Goal: Task Accomplishment & Management: Complete application form

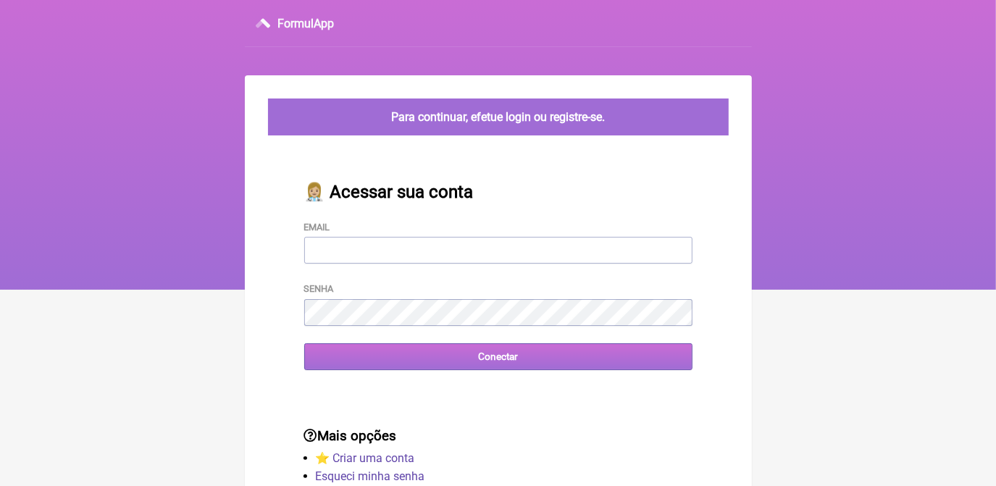
type input "[EMAIL_ADDRESS][DOMAIN_NAME]"
click at [478, 367] on input "Conectar" at bounding box center [498, 356] width 388 height 27
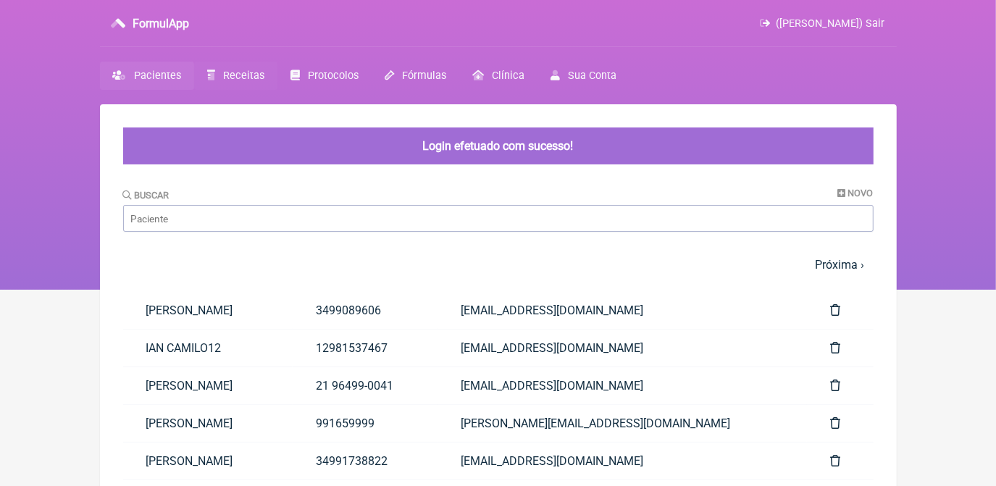
click at [245, 75] on span "Receitas" at bounding box center [243, 76] width 41 height 12
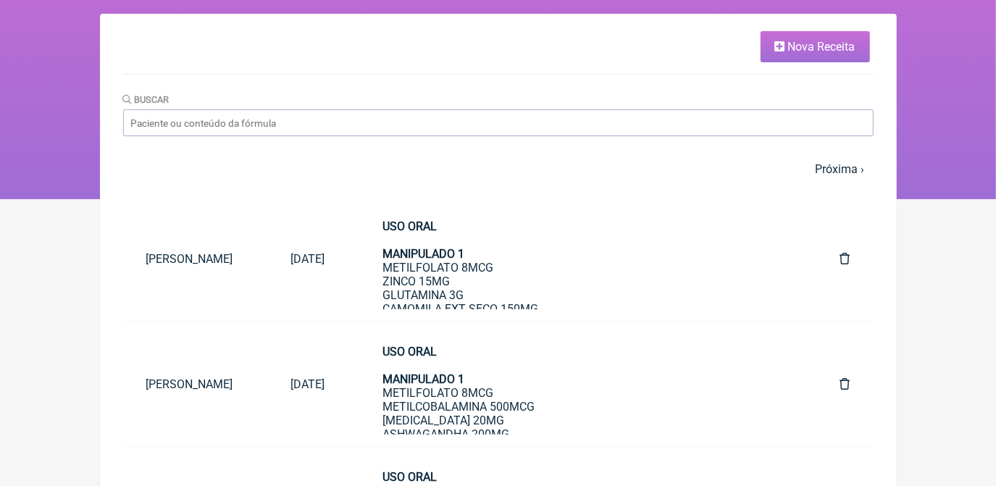
scroll to position [65, 0]
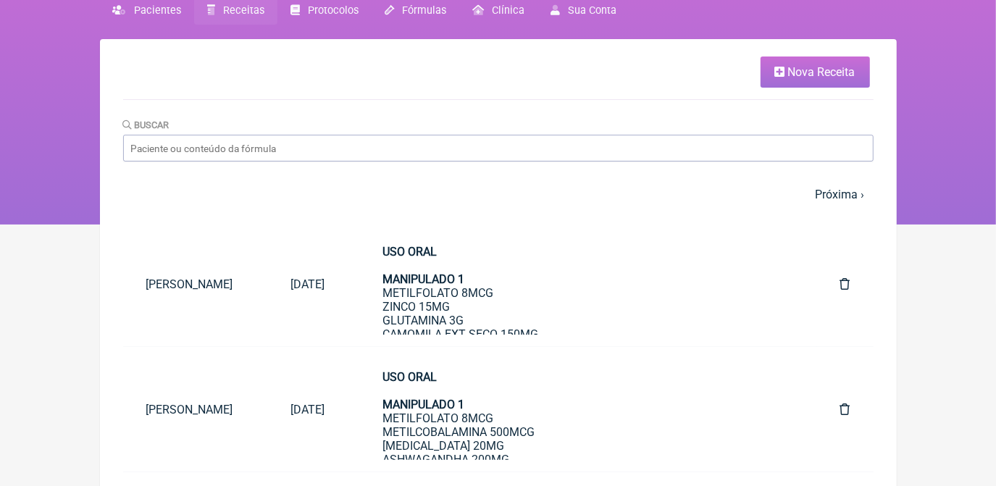
click at [765, 87] on link "Nova Receita" at bounding box center [814, 71] width 109 height 31
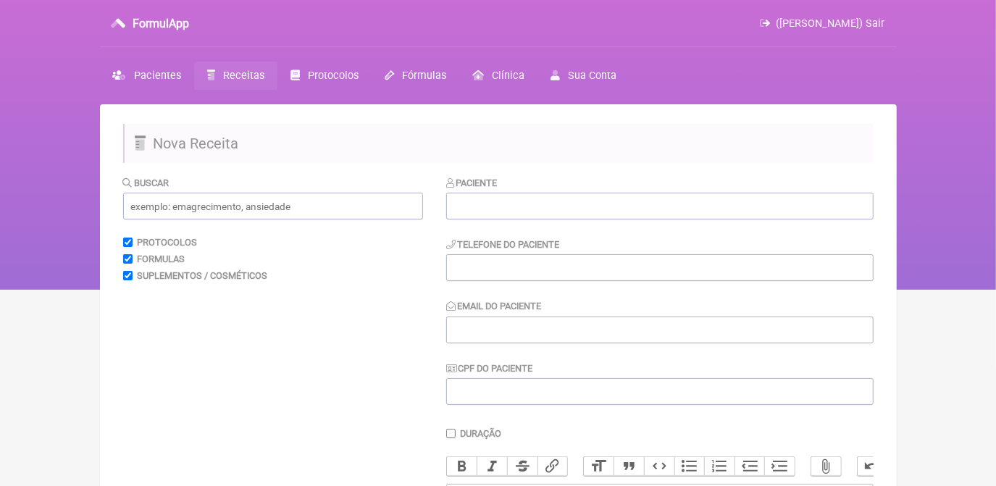
click at [598, 220] on div "Paciente Telefone do Paciente Email do Paciente CPF do Paciente" at bounding box center [659, 290] width 427 height 230
click at [591, 201] on input "text" at bounding box center [659, 206] width 427 height 27
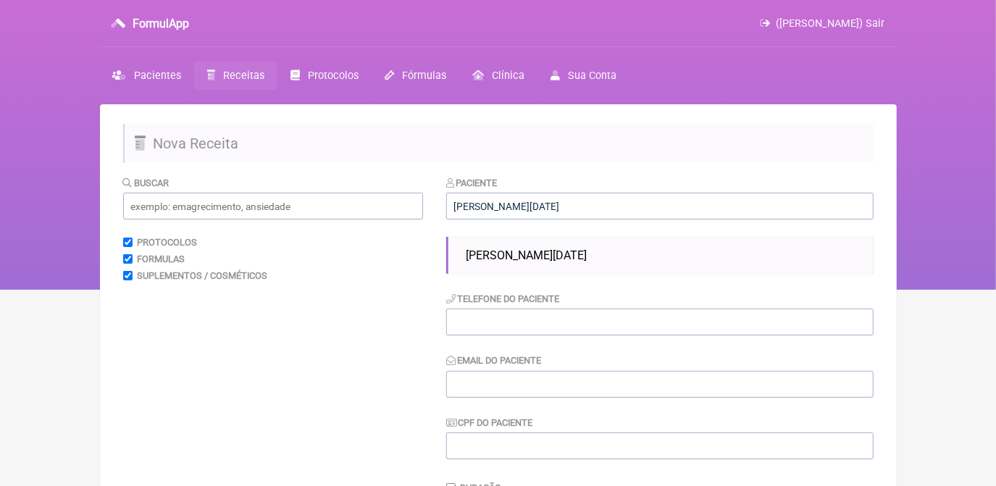
click at [599, 248] on li "[PERSON_NAME][DATE]" at bounding box center [664, 255] width 408 height 25
type input "[PERSON_NAME][DATE]"
type input "34988678766"
type input "[EMAIL_ADDRESS][DOMAIN_NAME]"
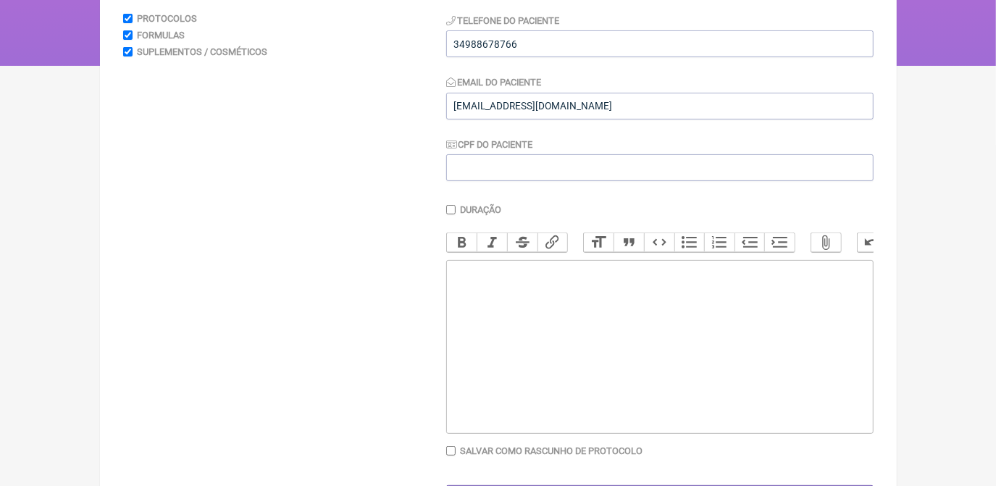
scroll to position [263, 0]
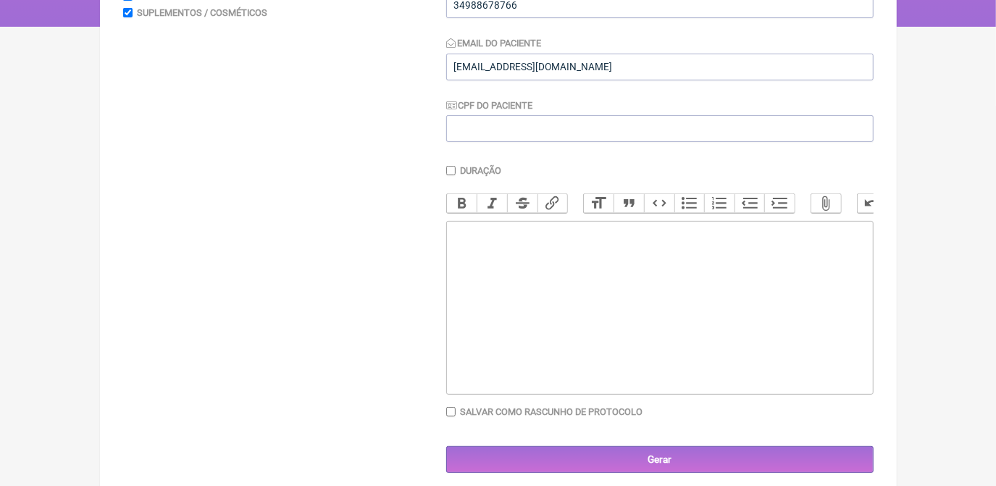
click at [597, 274] on trix-editor at bounding box center [659, 308] width 427 height 174
type trix-editor "<div>USO ORAL&nbsp;<br><br>MANIPULADO 1<br><br></div>"
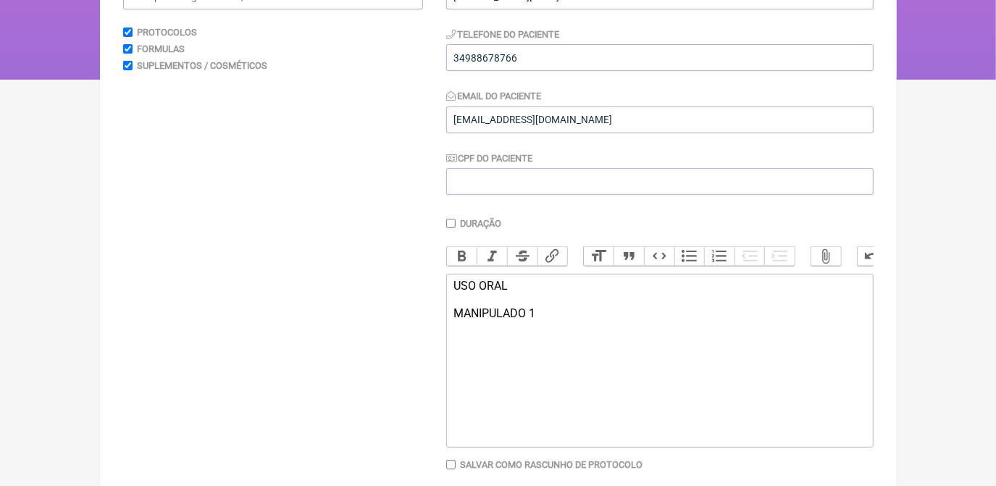
scroll to position [131, 0]
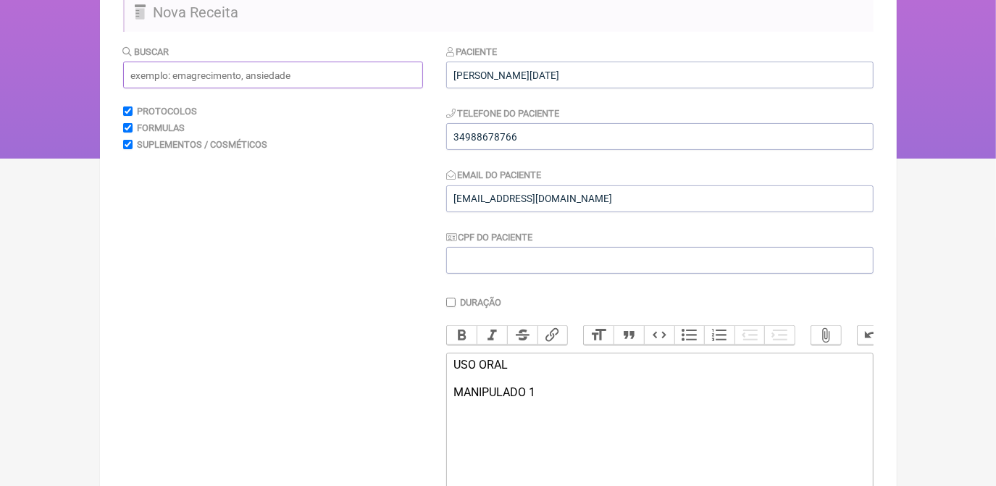
click at [316, 64] on input "text" at bounding box center [273, 75] width 300 height 27
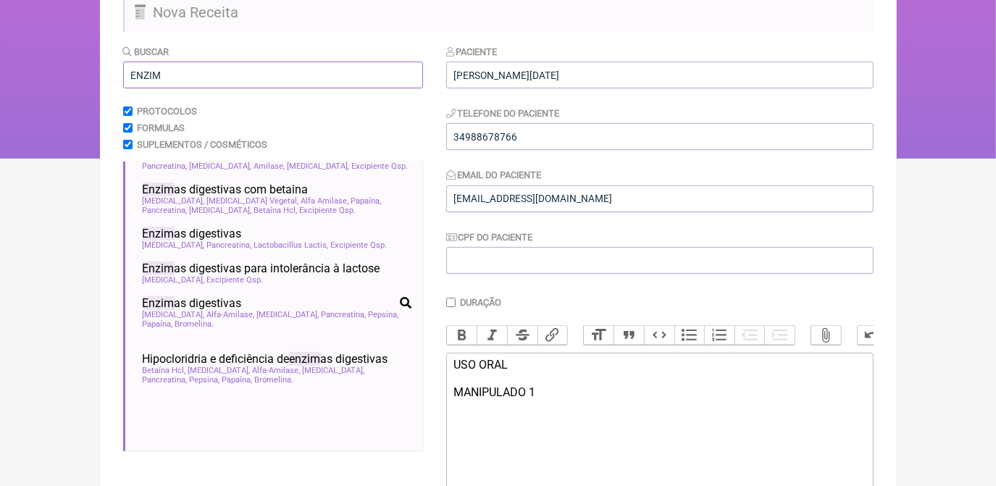
scroll to position [329, 0]
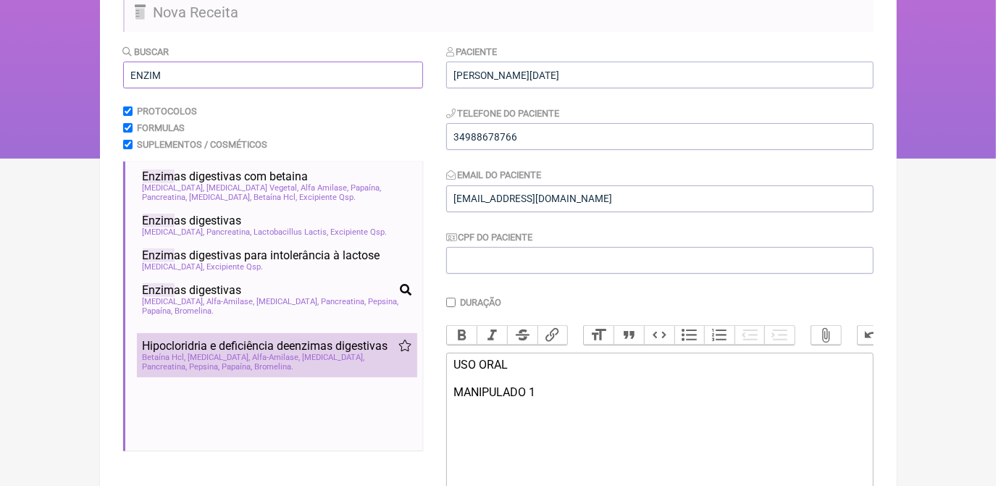
type input "ENZIM"
click at [332, 353] on span "Hipocloridria e deficiência de enzim as digestivas" at bounding box center [265, 346] width 245 height 14
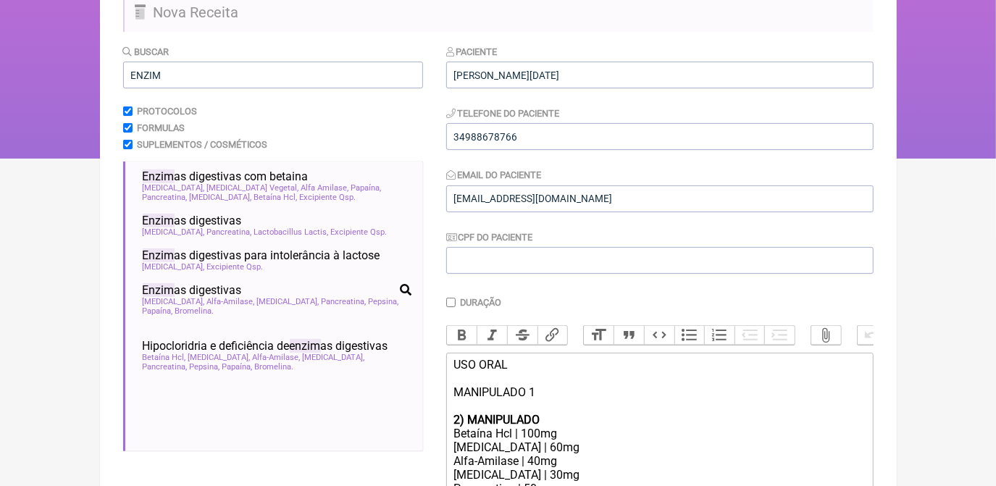
scroll to position [395, 0]
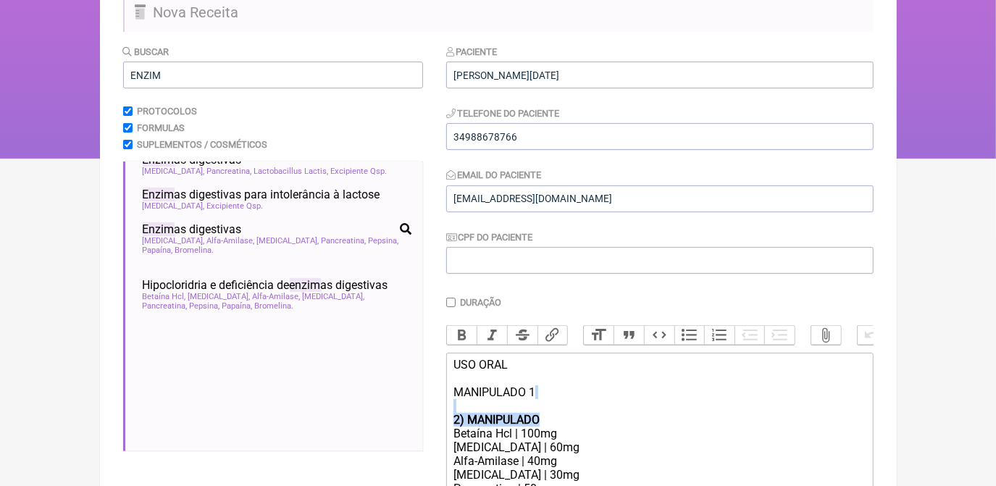
drag, startPoint x: 539, startPoint y: 432, endPoint x: 482, endPoint y: 418, distance: 58.3
click at [481, 418] on trix-editor "USO ORAL MANIPULADO 1 2) MANIPULADO Betaína Hcl | 100mg Protease | 60mg Alfa-Am…" at bounding box center [659, 462] width 427 height 219
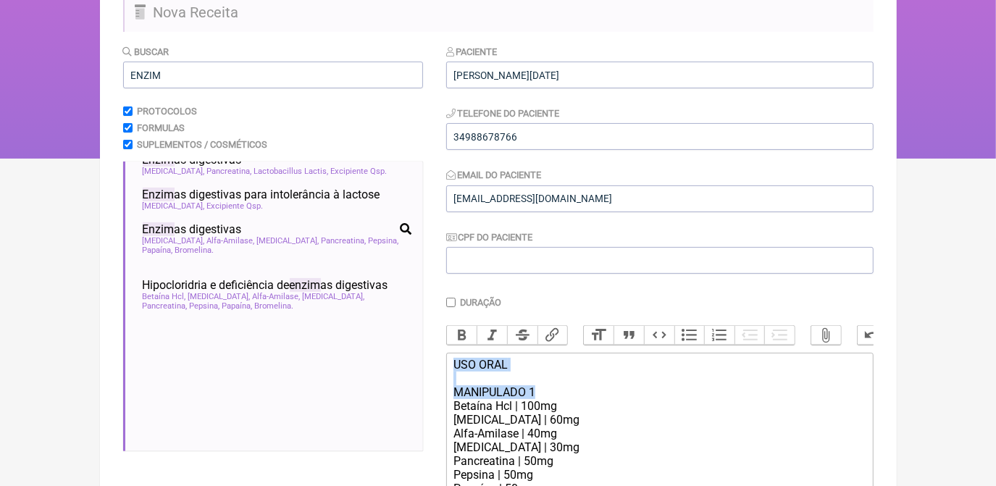
drag, startPoint x: 449, startPoint y: 371, endPoint x: 541, endPoint y: 397, distance: 95.6
click at [541, 397] on trix-editor "USO ORAL MANIPULADO 1 Betaína Hcl | 100mg Protease | 60mg Alfa-Amilase | 40mg L…" at bounding box center [659, 448] width 427 height 191
click at [461, 337] on button "Bold" at bounding box center [462, 335] width 30 height 19
click at [670, 440] on div "Alfa-Amilase | 40mg" at bounding box center [658, 433] width 411 height 14
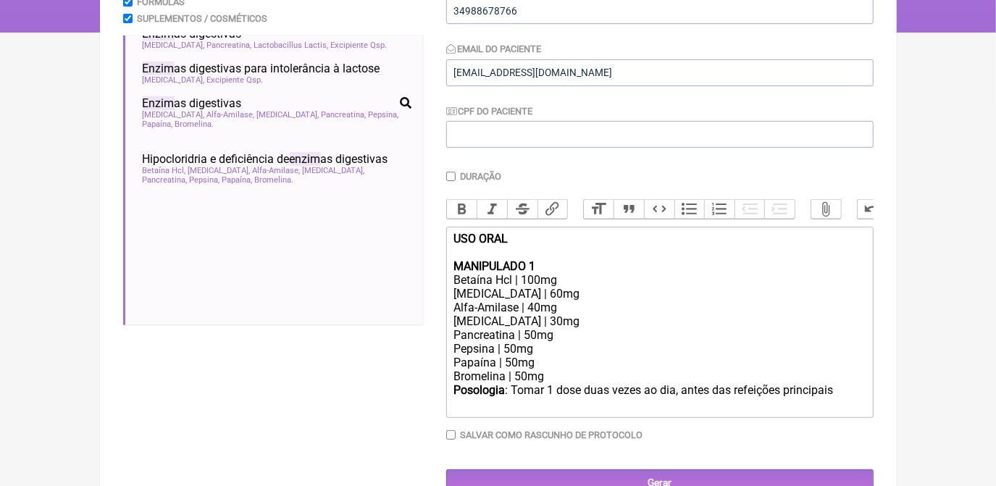
scroll to position [263, 0]
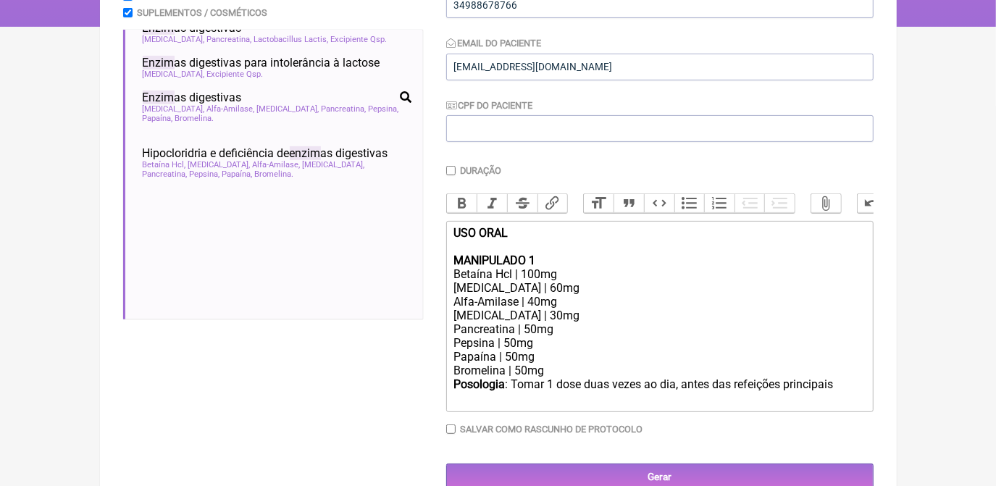
click at [838, 405] on div "Posologia : Tomar 1 dose duas vezes ao dia, antes das refeições principais ㅤ" at bounding box center [658, 391] width 411 height 29
click at [684, 402] on div "Posologia : Tomar 1 dose duas vezes ao dia, antes das refeições principais ㅤ" at bounding box center [658, 391] width 411 height 29
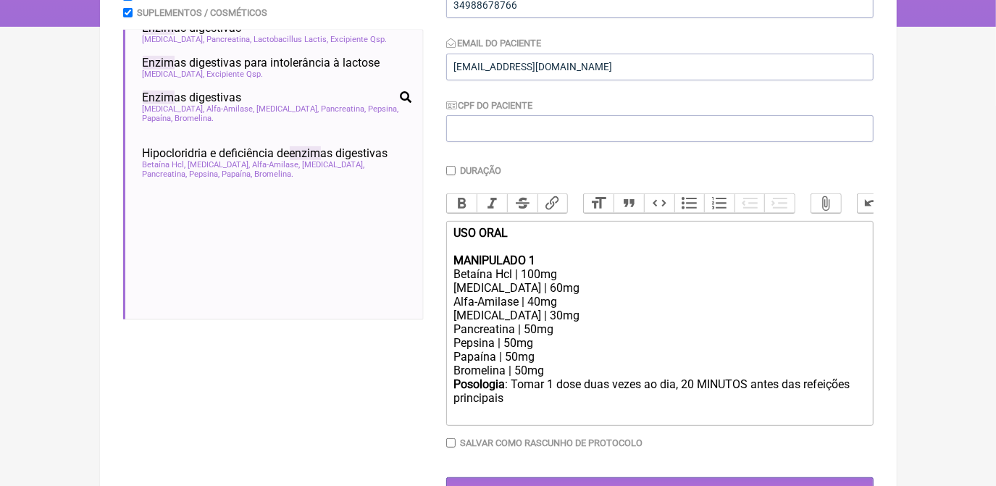
click at [529, 418] on div "Posologia : Tomar 1 dose duas vezes ao dia, 20 MINUTOS antes das refeições prin…" at bounding box center [658, 398] width 411 height 43
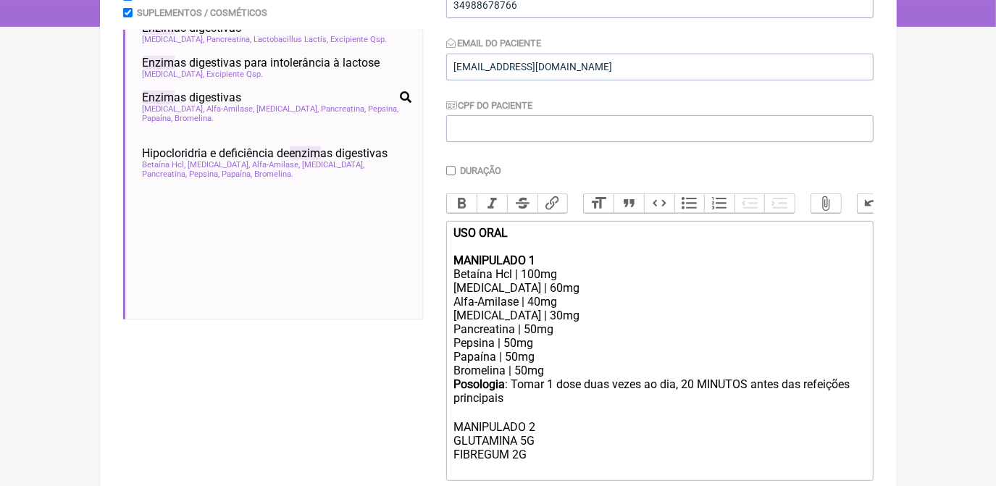
scroll to position [271, 0]
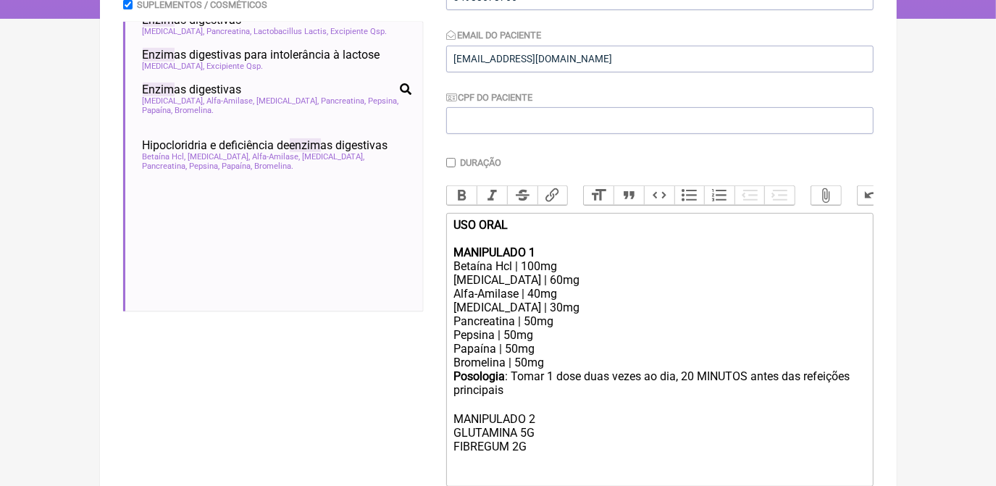
click at [527, 414] on div "Posologia : Tomar 1 dose duas vezes ao dia, 20 MINUTOS antes das refeições prin…" at bounding box center [658, 425] width 411 height 112
click at [536, 462] on div "Posologia : Tomar 1 dose duas vezes ao dia, 20 MINUTOS antes das refeições prin…" at bounding box center [658, 425] width 411 height 112
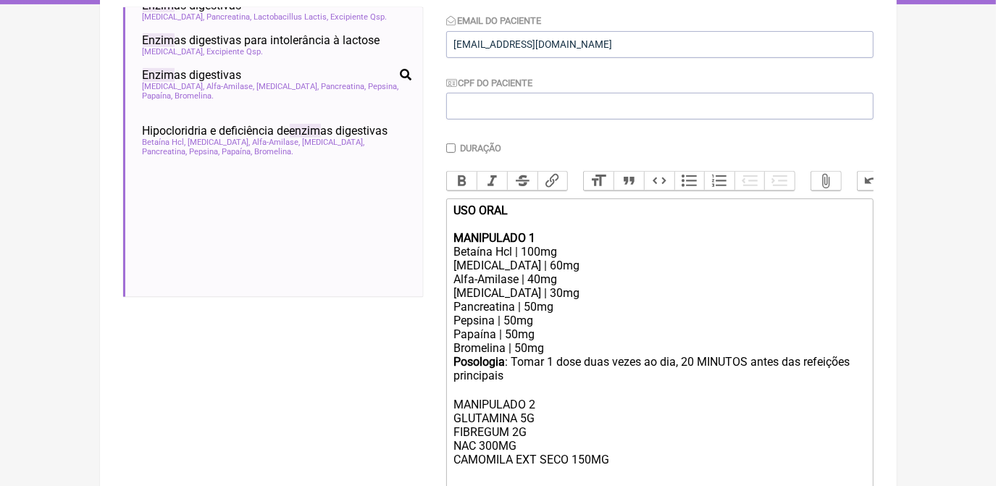
scroll to position [299, 0]
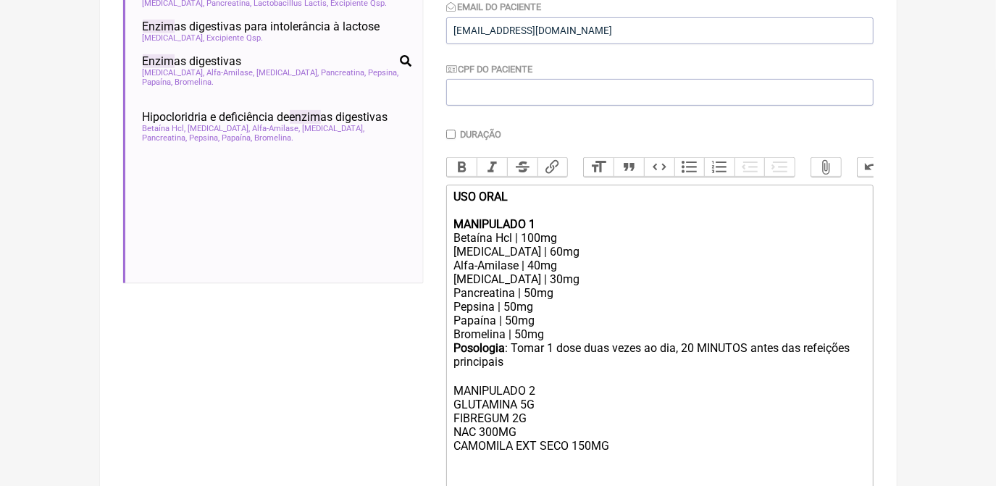
click at [638, 467] on div "Posologia : Tomar 1 dose duas vezes ao dia, 20 MINUTOS antes das refeições prin…" at bounding box center [658, 417] width 411 height 153
type trix-editor "<div><strong>USO ORAL <br><br>MANIPULADO 1</strong><br>Betaína Hcl | 100mg</div…"
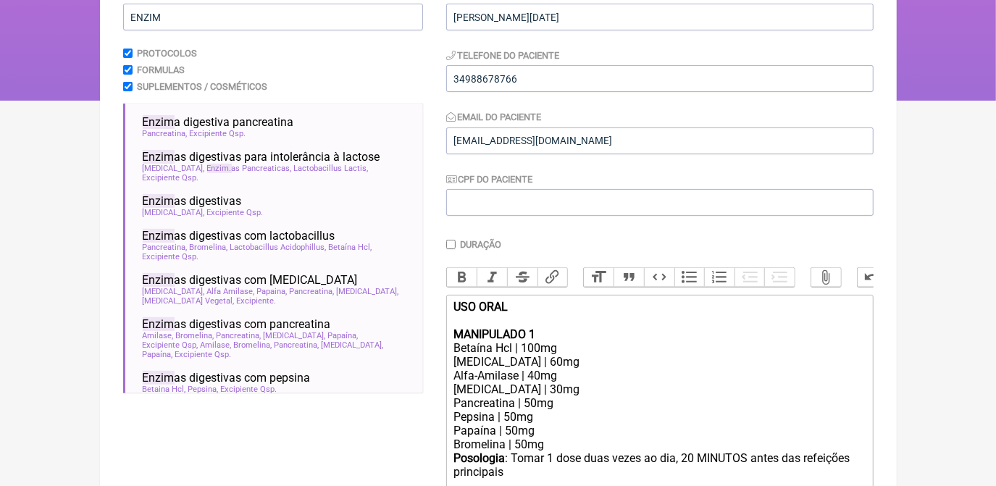
scroll to position [0, 0]
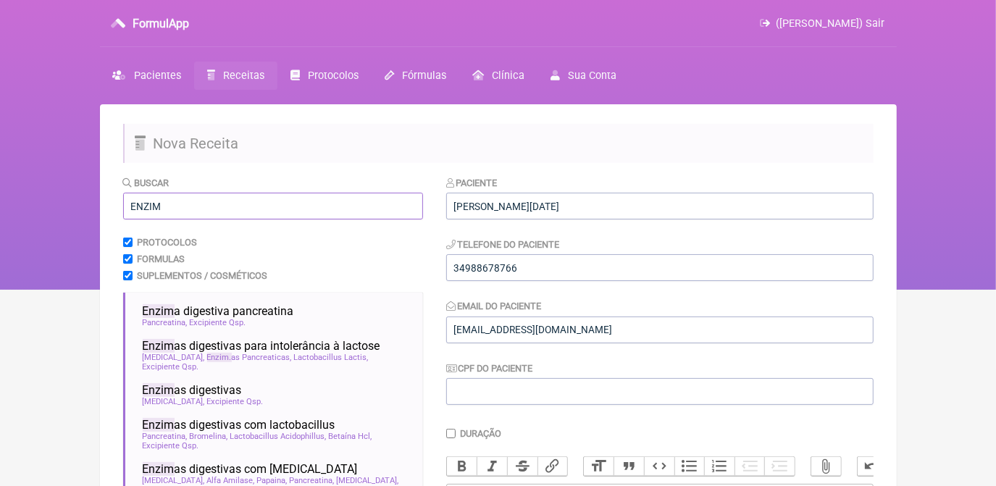
drag, startPoint x: 256, startPoint y: 203, endPoint x: 98, endPoint y: 215, distance: 157.5
click at [98, 215] on div "FormulApp (Veronica Almeida dias) Sair Pacientes Receitas Protocolos Fórmulas C…" at bounding box center [498, 145] width 996 height 290
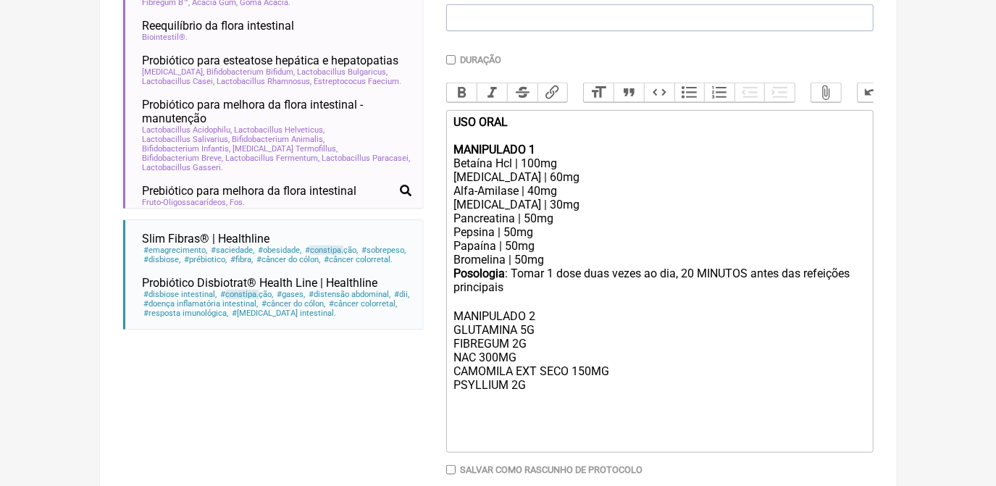
scroll to position [395, 0]
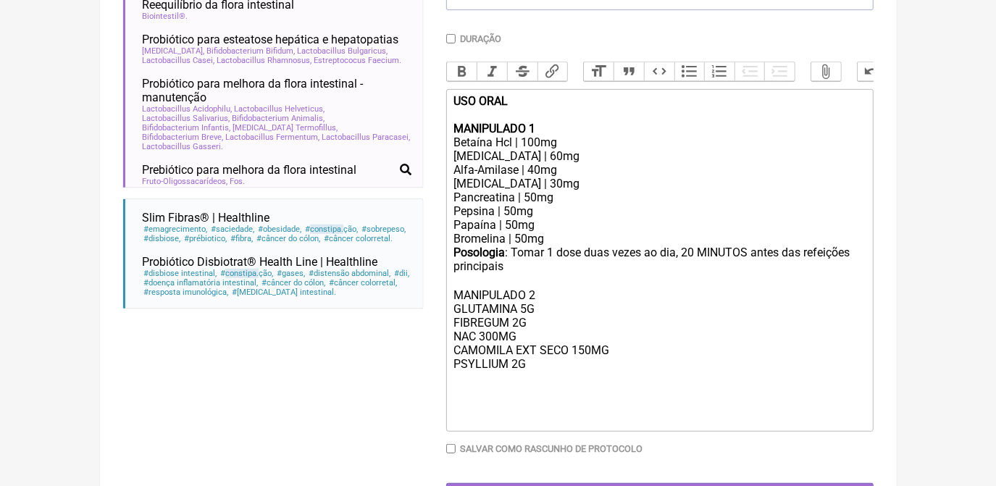
type input "CONSTIPA"
click at [534, 395] on div "Posologia : Tomar 1 dose duas vezes ao dia, 20 MINUTOS antes das refeições prin…" at bounding box center [658, 335] width 411 height 180
drag, startPoint x: 452, startPoint y: 306, endPoint x: 544, endPoint y: 316, distance: 93.3
click at [544, 316] on trix-editor "USO ORAL MANIPULADO 1 Betaína Hcl | 100mg Protease | 60mg Alfa-Amilase | 40mg L…" at bounding box center [659, 260] width 427 height 342
click at [450, 66] on button "Bold" at bounding box center [462, 71] width 30 height 19
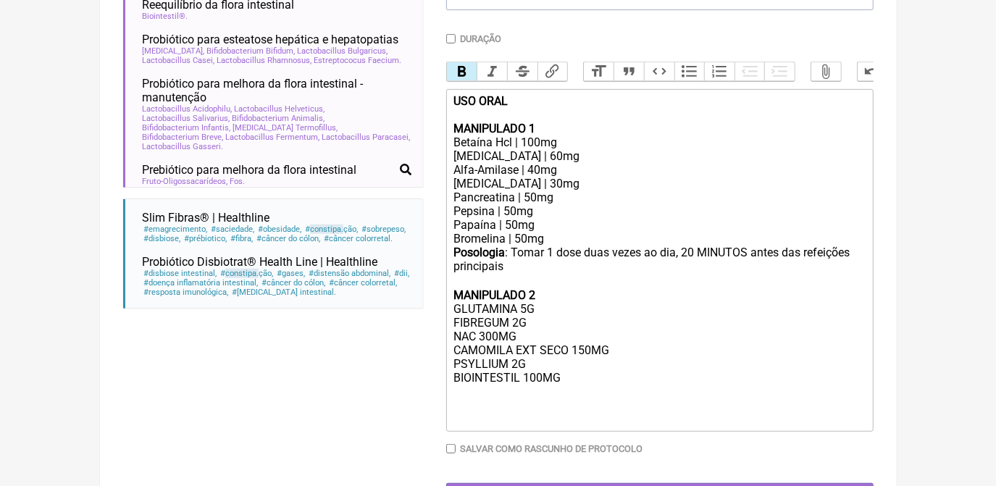
click at [662, 363] on div "Posologia : Tomar 1 dose duas vezes ao dia, 20 MINUTOS antes das refeições prin…" at bounding box center [658, 335] width 411 height 180
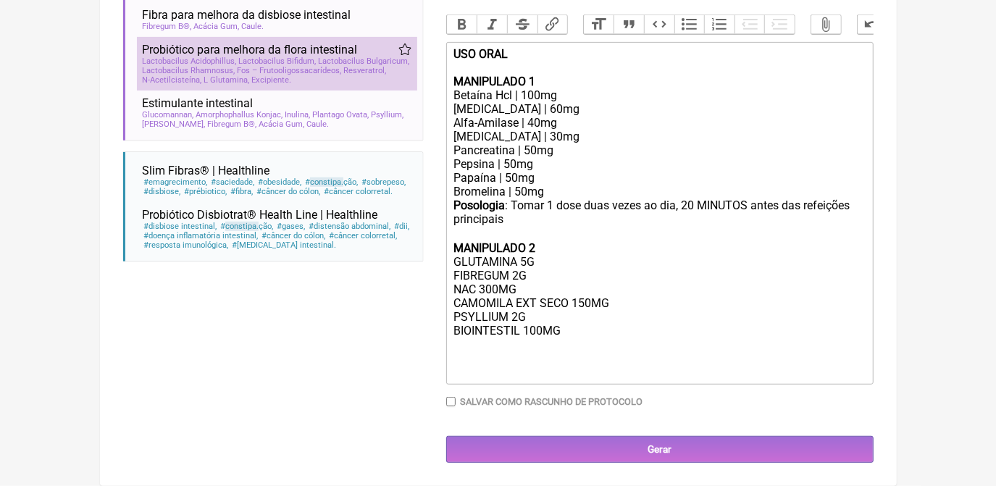
scroll to position [893, 0]
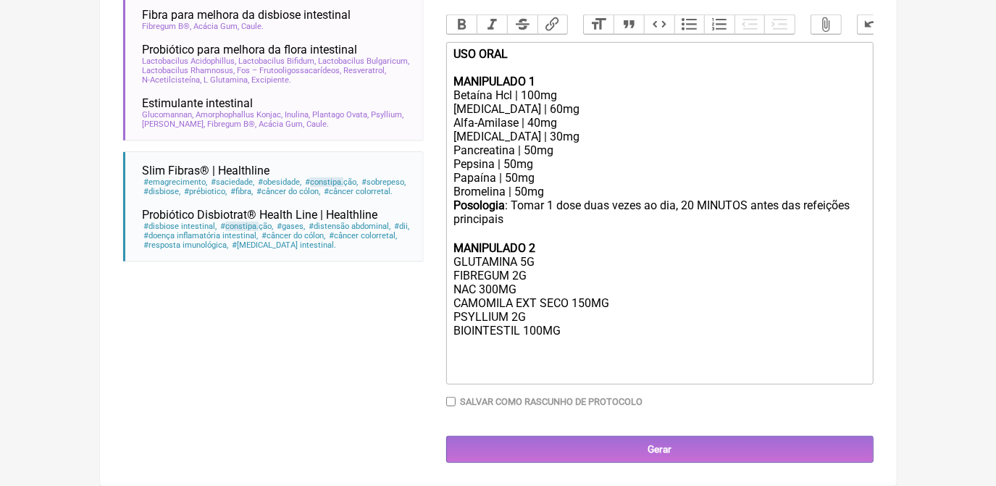
click at [571, 331] on div "Posologia : Tomar 1 dose duas vezes ao dia, 20 MINUTOS antes das refeições prin…" at bounding box center [658, 288] width 411 height 180
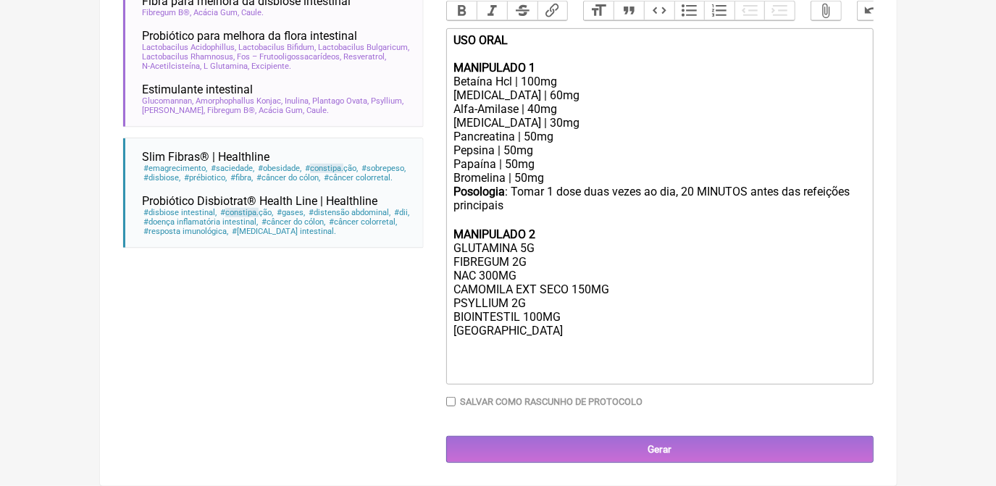
type trix-editor "<div><strong>USO ORAL <br><br>MANIPULADO 1</strong><br>Betaína Hcl | 100mg</div…"
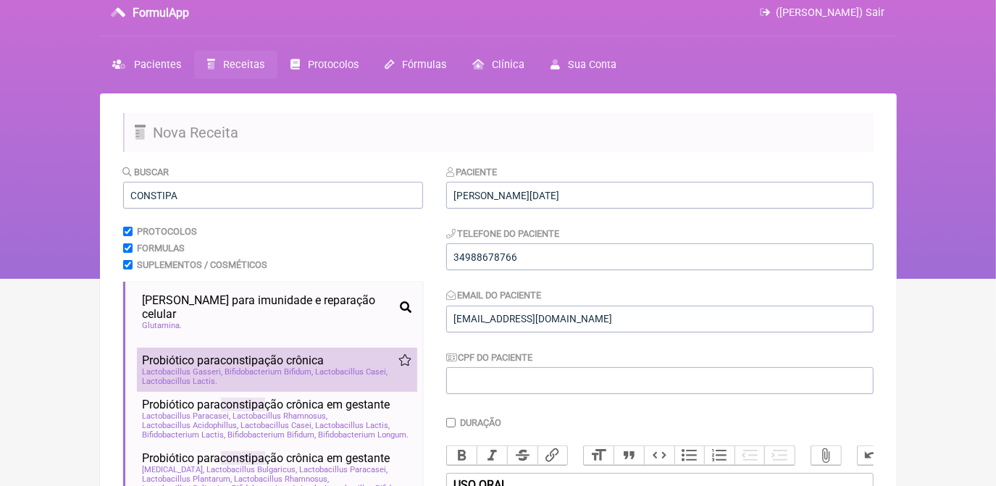
scroll to position [0, 0]
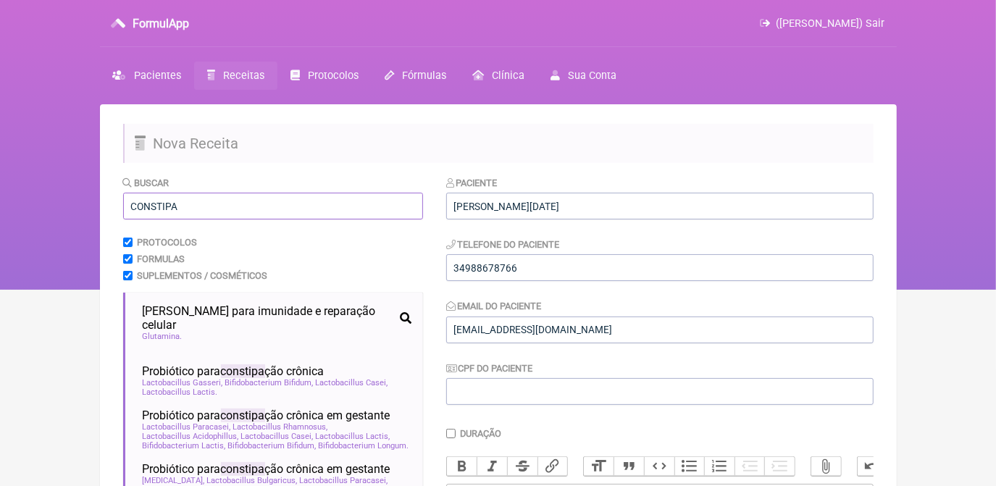
drag, startPoint x: 261, startPoint y: 197, endPoint x: 104, endPoint y: 222, distance: 159.1
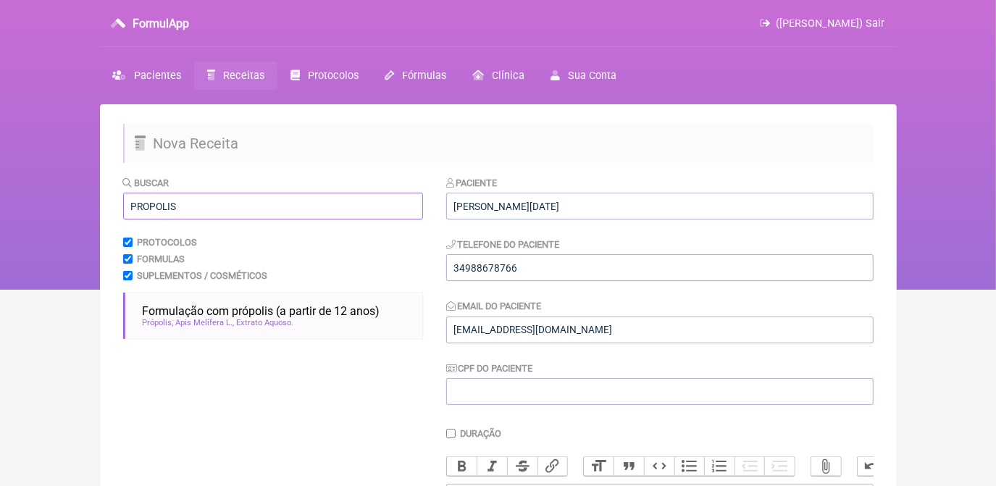
type input "PROPOLIS"
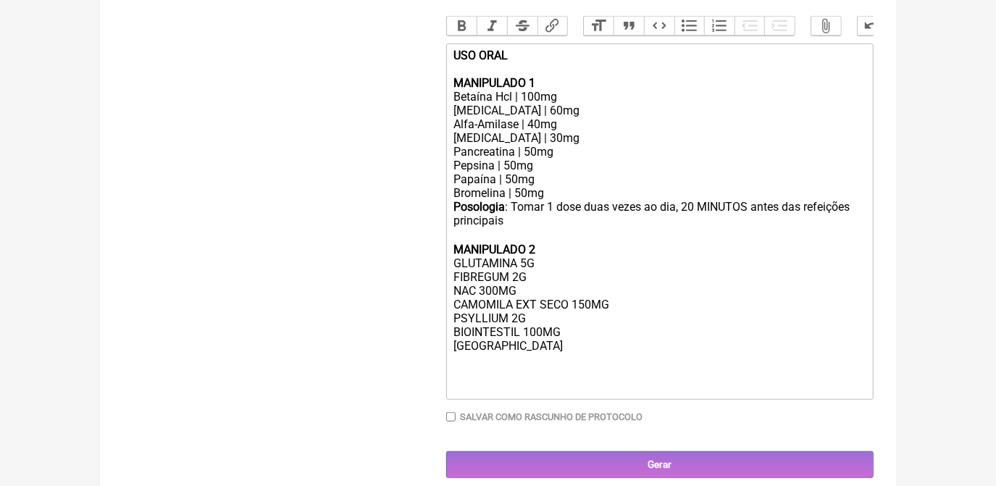
scroll to position [476, 0]
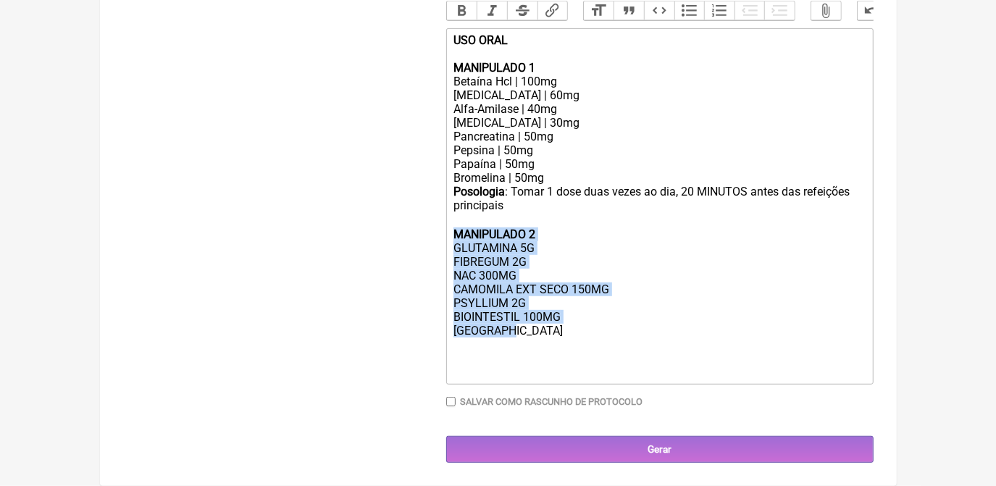
drag, startPoint x: 516, startPoint y: 329, endPoint x: 432, endPoint y: 230, distance: 131.0
click at [432, 230] on form "Buscar PROPOLIS Protocolos Formulas Suplementos / Cosméticos Formulação com pró…" at bounding box center [498, 91] width 750 height 743
copy div "MANIPULADO 2 GLUTAMINA 5G FIBREGUM 2G NAC 300MG CAMOMILA EXT SECO 150MG PSYLLIU…"
click at [516, 333] on div "Posologia : Tomar 1 dose duas vezes ao dia, 20 MINUTOS antes das refeições prin…" at bounding box center [658, 282] width 411 height 194
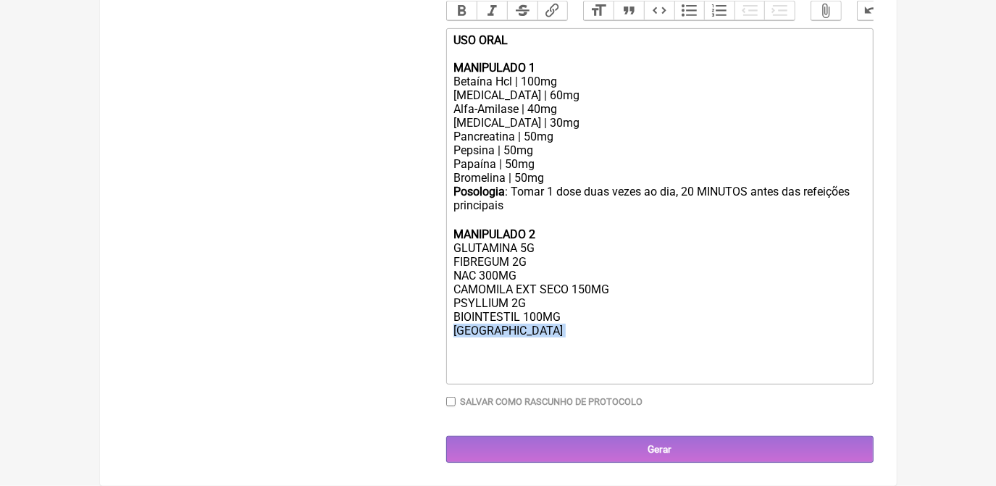
click at [516, 335] on div "Posologia : Tomar 1 dose duas vezes ao dia, 20 MINUTOS antes das refeições prin…" at bounding box center [658, 282] width 411 height 194
click at [512, 335] on div "Posologia : Tomar 1 dose duas vezes ao dia, 20 MINUTOS antes das refeições prin…" at bounding box center [658, 282] width 411 height 194
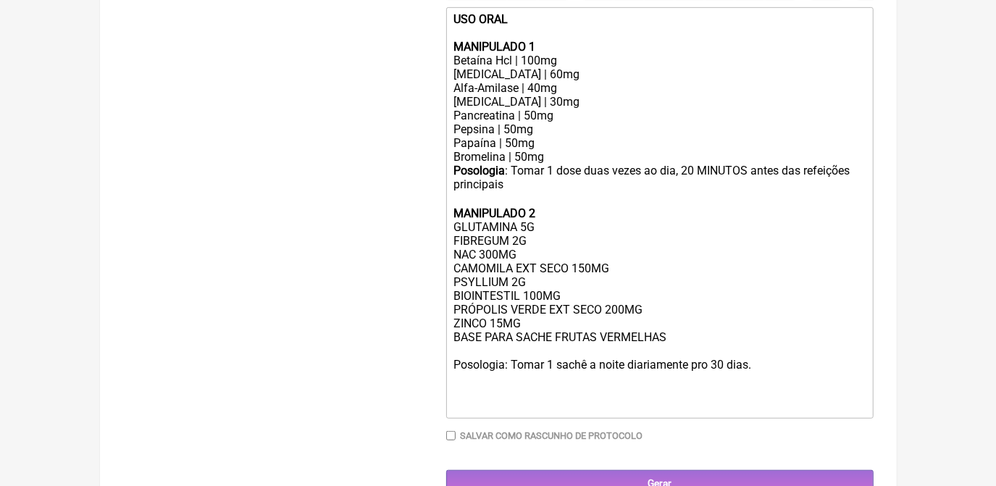
click at [631, 383] on div "Posologia : Tomar 1 dose duas vezes ao dia, 20 MINUTOS antes das refeições prin…" at bounding box center [658, 288] width 411 height 249
type trix-editor "<div><strong>USO ORAL <br><br>MANIPULADO 1</strong><br>Betaína Hcl | 100mg</div…"
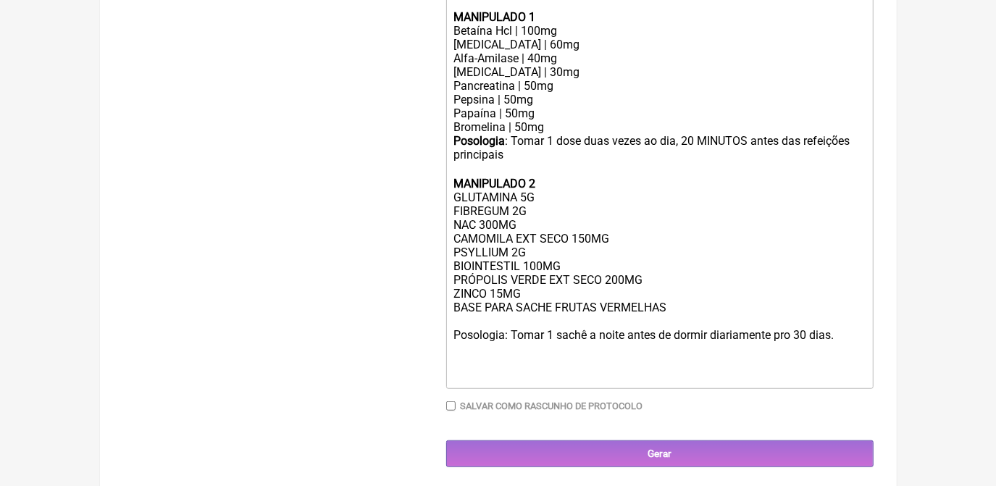
scroll to position [534, 0]
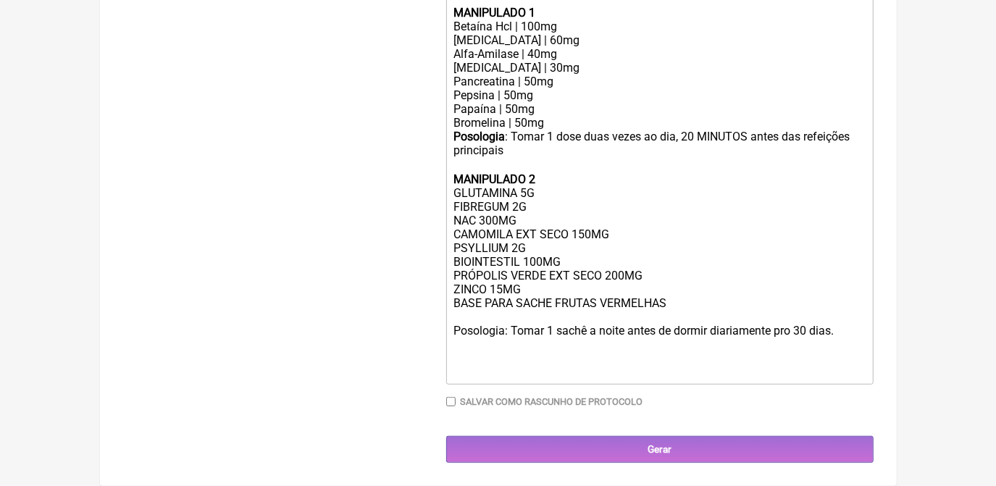
click at [850, 330] on div "Posologia : Tomar 1 dose duas vezes ao dia, 20 MINUTOS antes das refeições prin…" at bounding box center [658, 254] width 411 height 249
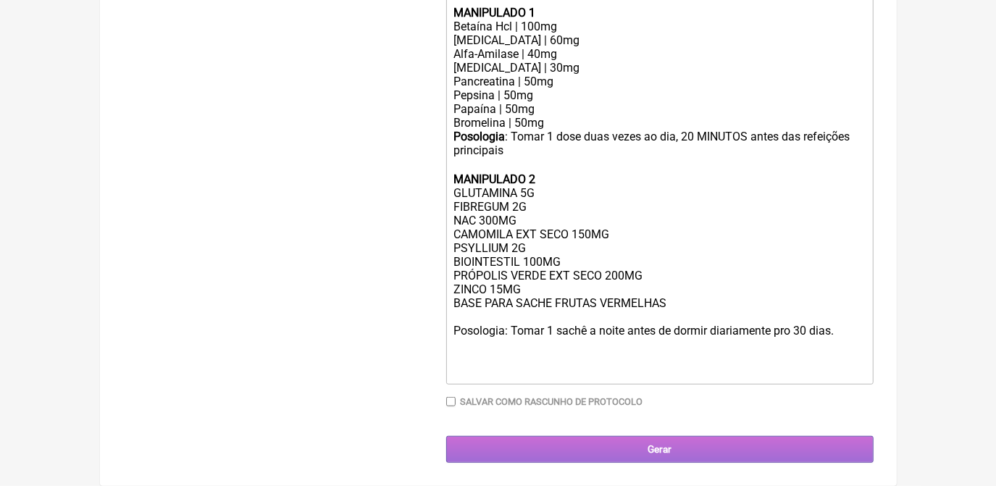
click at [827, 447] on input "Gerar" at bounding box center [659, 449] width 427 height 27
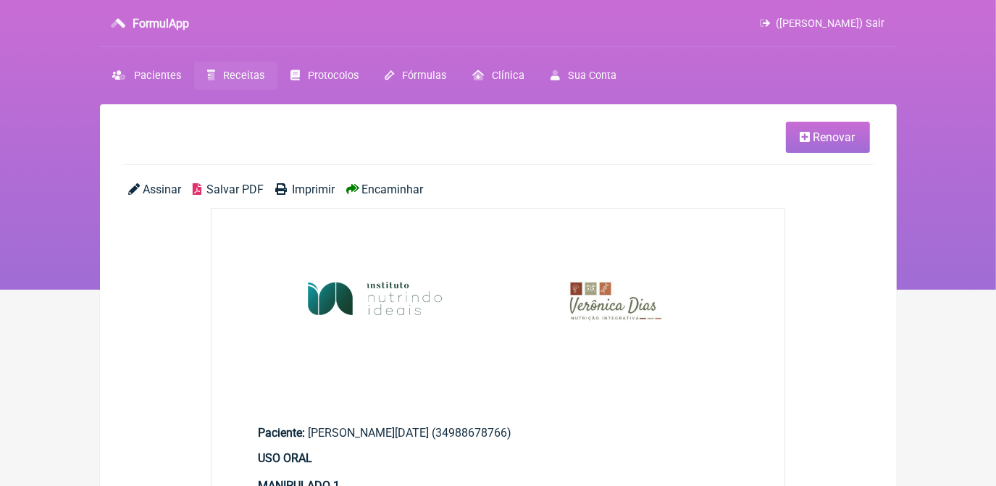
click at [216, 193] on span "Salvar PDF" at bounding box center [234, 189] width 57 height 14
click at [244, 75] on span "Receitas" at bounding box center [243, 76] width 41 height 12
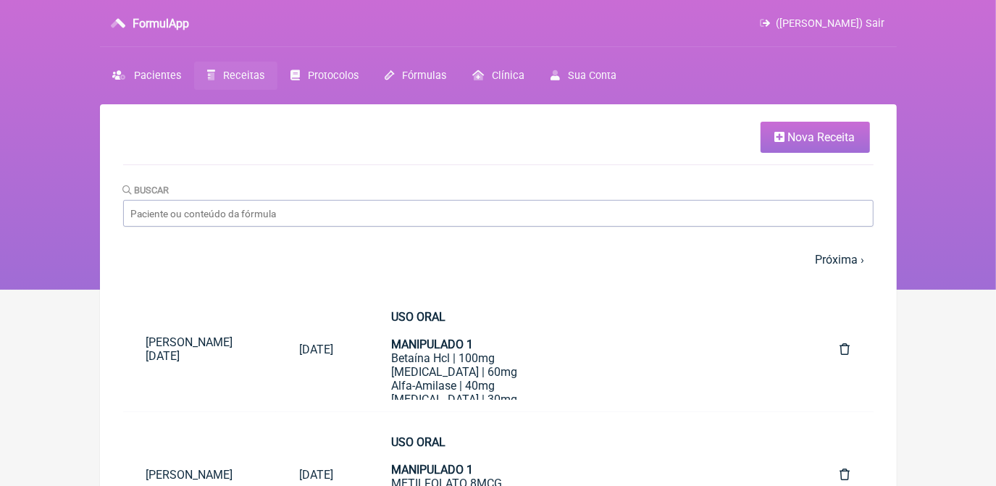
click at [770, 142] on link "Nova Receita" at bounding box center [814, 137] width 109 height 31
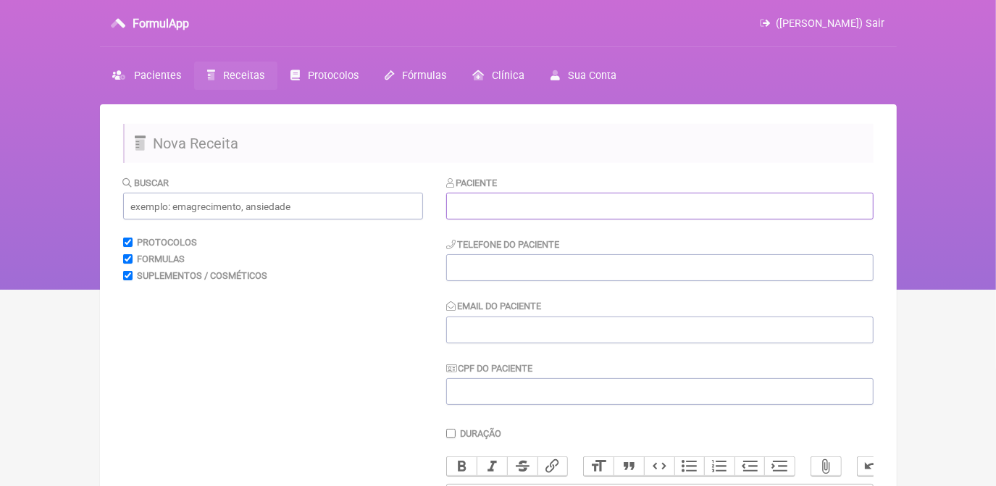
click at [539, 214] on input "text" at bounding box center [659, 206] width 427 height 27
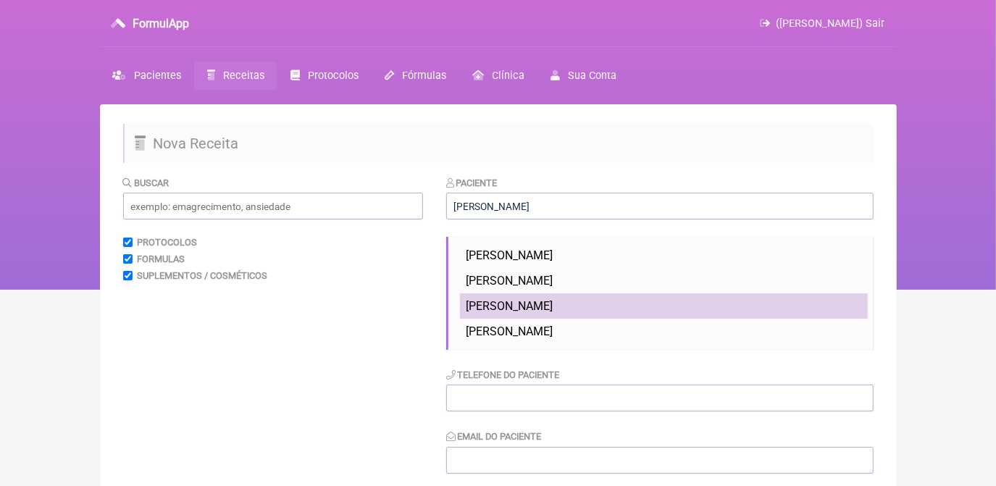
click at [552, 311] on span "RENATA GODOFREDO DE MELLO AUGUSTO PINTO" at bounding box center [509, 306] width 87 height 14
type input "RENATA GODOFREDO DE MELLO AUGUSTO PINTO"
type input "970331530"
type input "veronicaadias22@gmail.com"
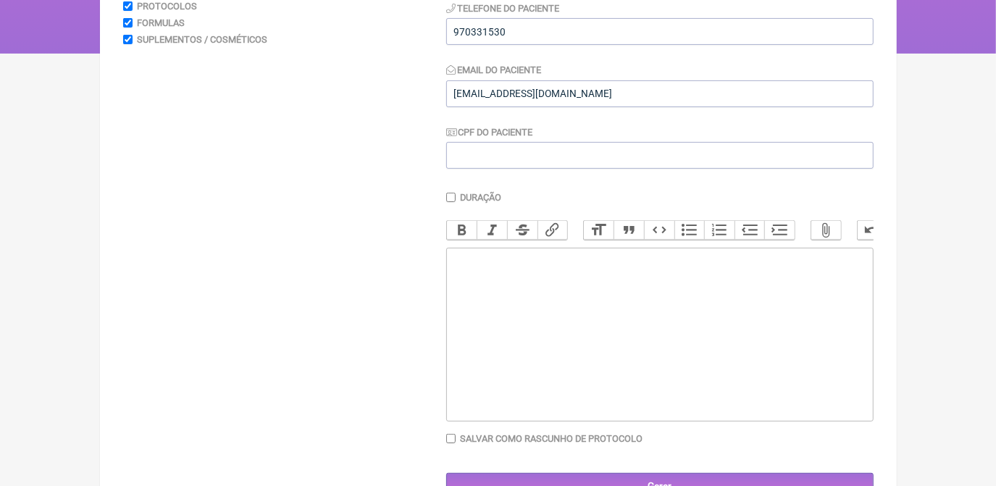
scroll to position [263, 0]
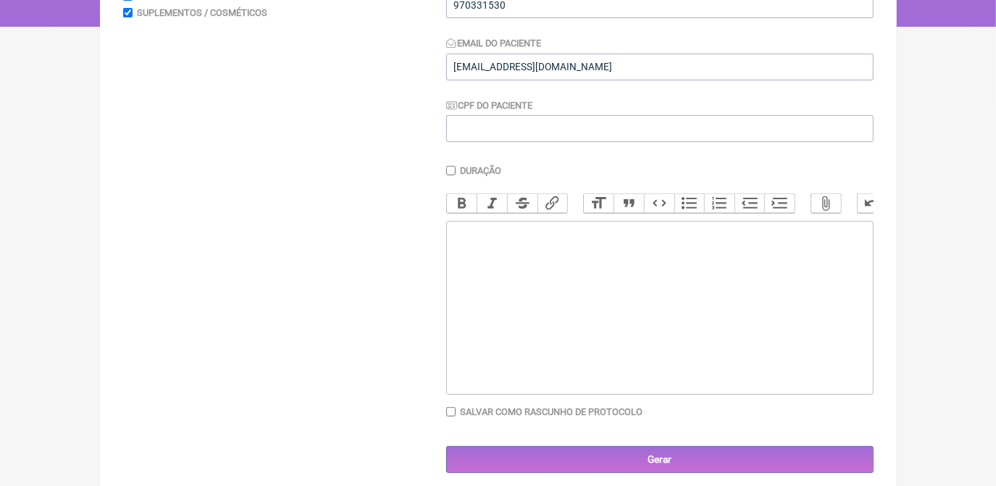
click at [586, 284] on trix-editor at bounding box center [659, 308] width 427 height 174
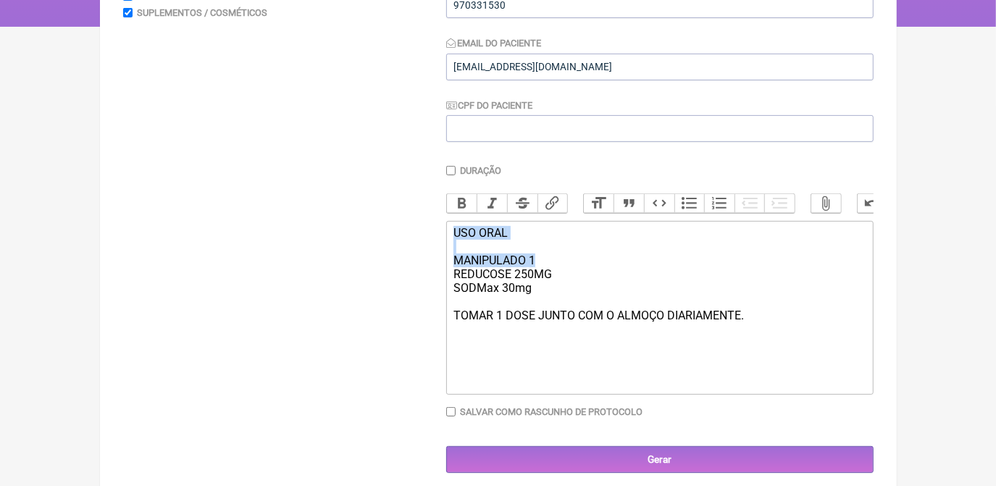
drag, startPoint x: 450, startPoint y: 241, endPoint x: 539, endPoint y: 269, distance: 93.4
click at [539, 269] on trix-editor "USO ORAL MANIPULADO 1 REDUCOSE 250MG SODMax 30mg TOMAR 1 DOSE JUNTO COM O ALMOÇ…" at bounding box center [659, 308] width 427 height 174
click at [458, 204] on button "Bold" at bounding box center [462, 203] width 30 height 19
click at [498, 358] on trix-editor "USO ORAL MANIPULADO 1 REDUCOSE 250MG SODMax 30mg TOMAR 1 DOSE JUNTO COM O ALMOÇ…" at bounding box center [659, 308] width 427 height 174
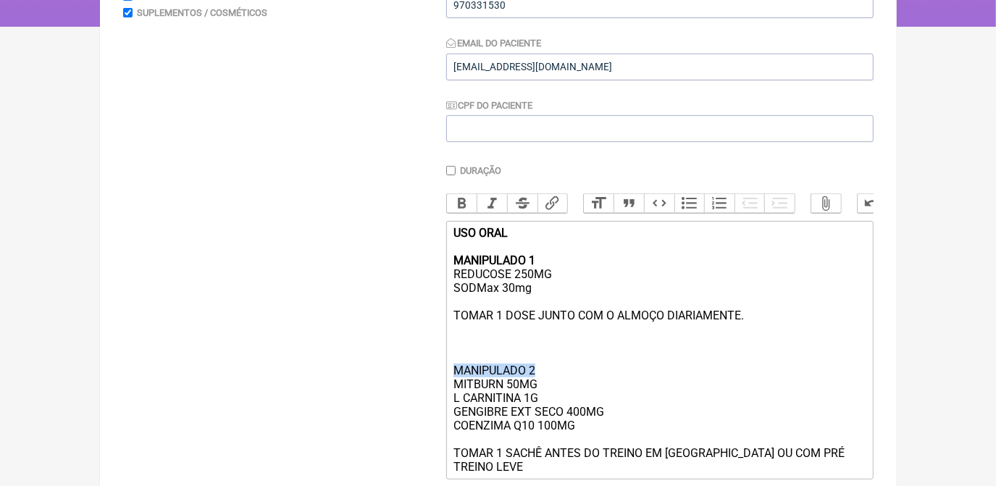
drag, startPoint x: 452, startPoint y: 385, endPoint x: 547, endPoint y: 380, distance: 95.7
click at [547, 380] on trix-editor "USO ORAL MANIPULADO 1 REDUCOSE 250MG SODMax 30mg TOMAR 1 DOSE JUNTO COM O ALMOÇ…" at bounding box center [659, 350] width 427 height 258
click at [470, 201] on button "Bold" at bounding box center [462, 203] width 30 height 19
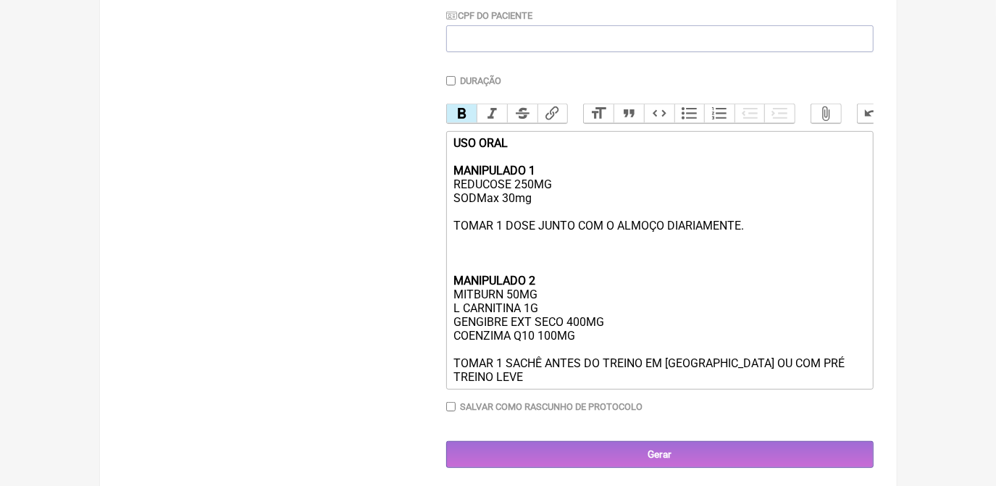
scroll to position [358, 0]
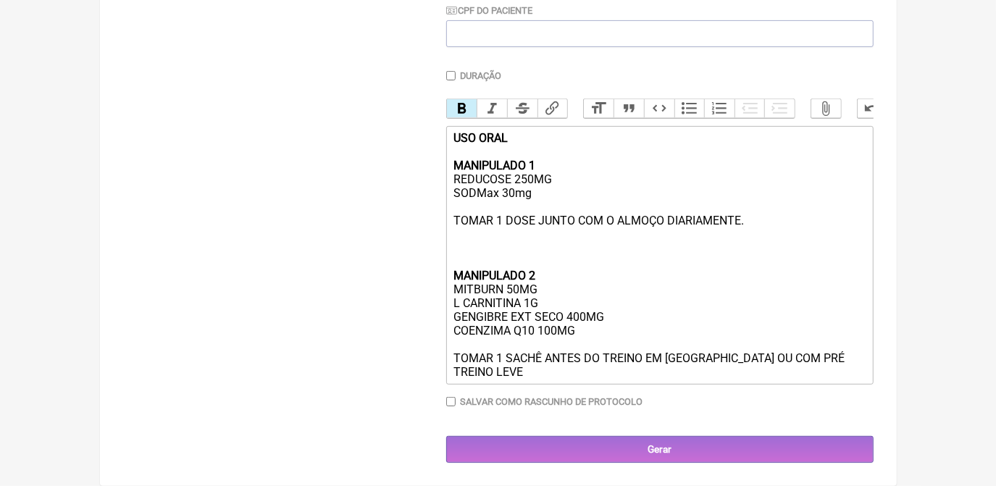
click at [851, 377] on div "USO ORAL MANIPULADO 1 REDUCOSE 250MG SODMax 30mg TOMAR 1 DOSE JUNTO COM O ALMOÇ…" at bounding box center [658, 255] width 411 height 248
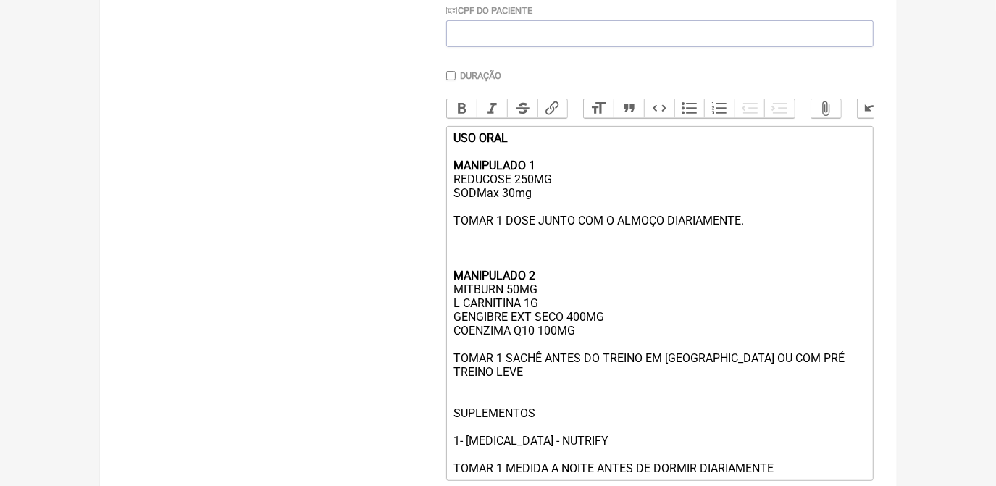
type trix-editor "<div><strong>USO ORAL<br><br>MANIPULADO 1</strong><br>REDUCOSE 250MG<br>SODMax …"
drag, startPoint x: 454, startPoint y: 415, endPoint x: 587, endPoint y: 446, distance: 136.8
click at [587, 446] on div "USO ORAL MANIPULADO 1 REDUCOSE 250MG SODMax 30mg TOMAR 1 DOSE JUNTO COM O ALMOÇ…" at bounding box center [658, 303] width 411 height 344
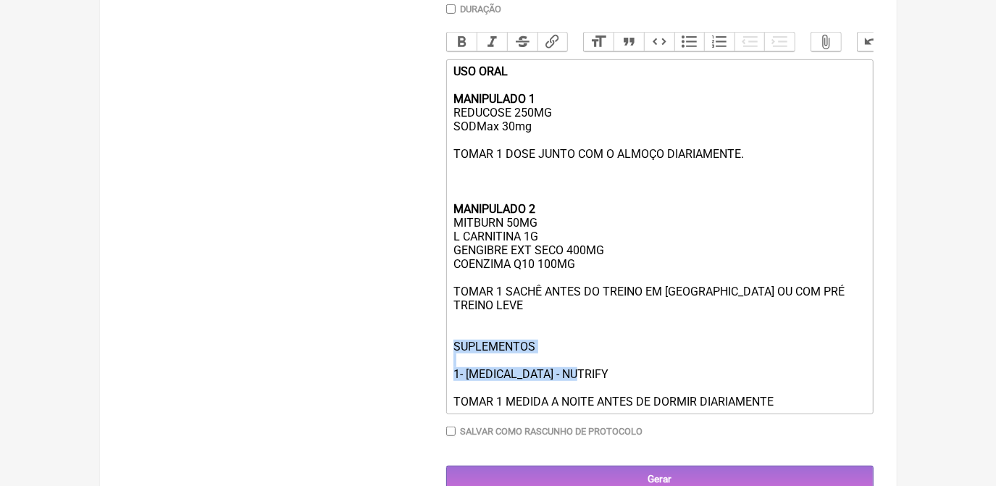
scroll to position [424, 0]
click at [468, 40] on button "Bold" at bounding box center [462, 42] width 30 height 19
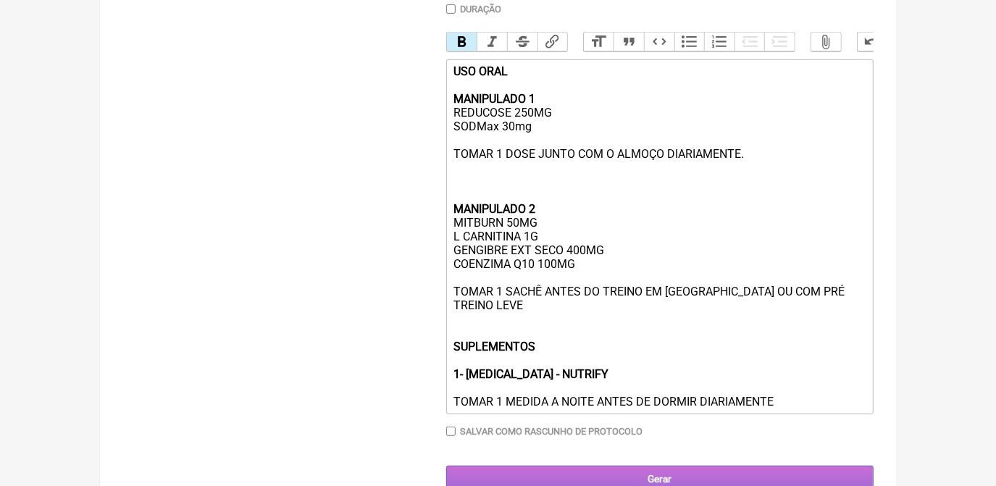
click at [679, 478] on input "Gerar" at bounding box center [659, 479] width 427 height 27
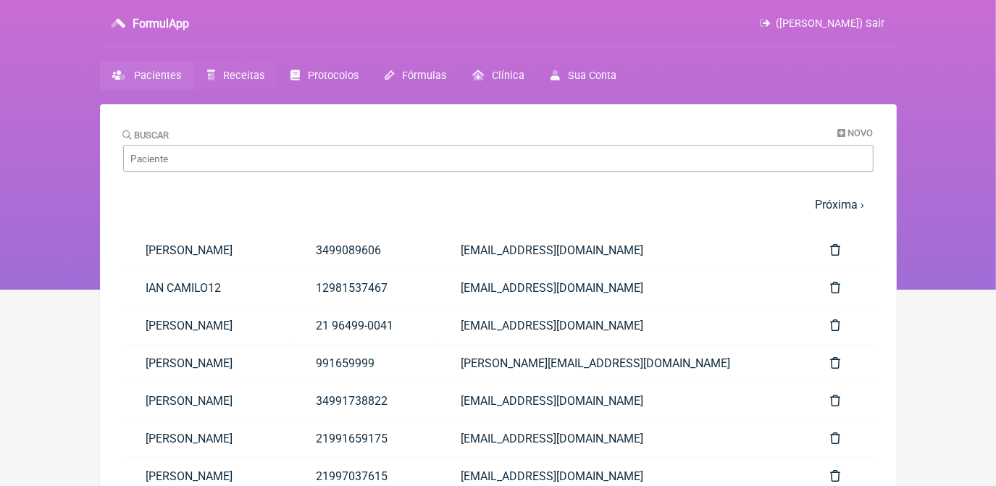
click at [258, 70] on span "Receitas" at bounding box center [243, 76] width 41 height 12
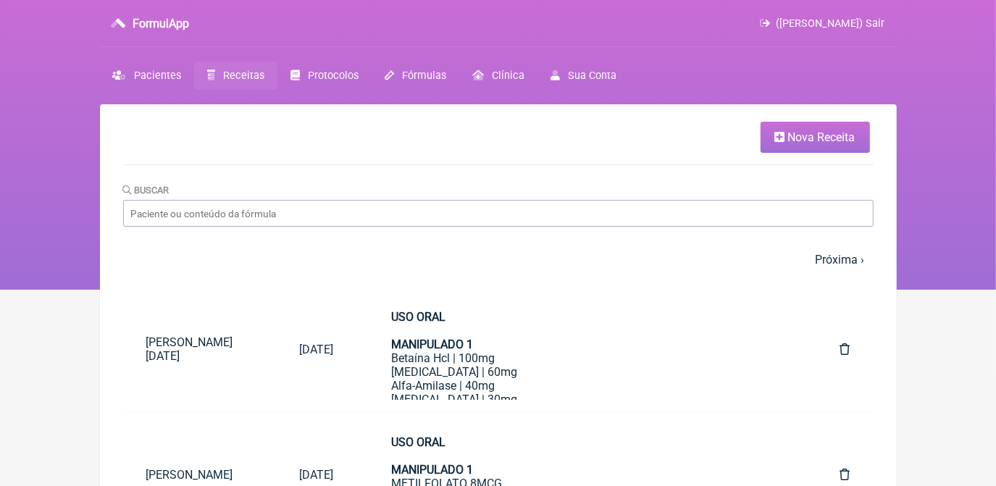
click at [832, 140] on span "Nova Receita" at bounding box center [821, 137] width 67 height 14
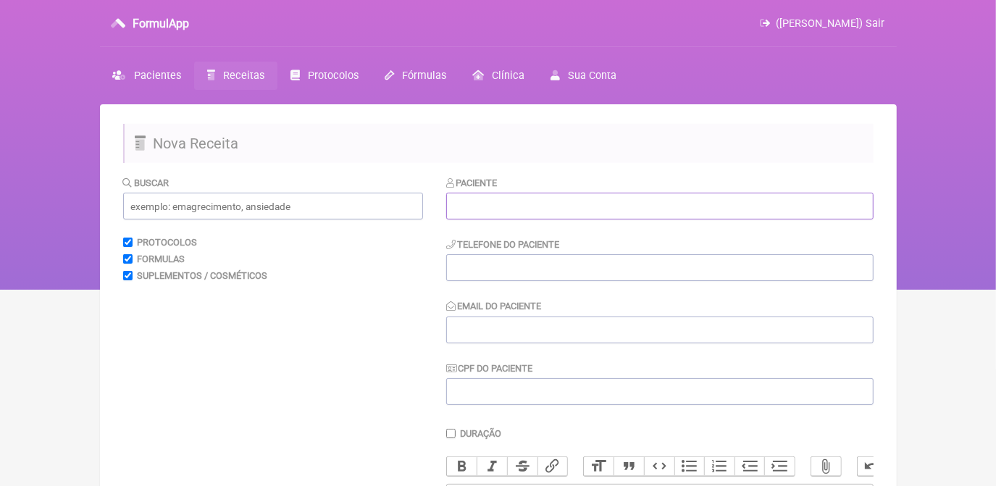
click at [578, 201] on input "text" at bounding box center [659, 206] width 427 height 27
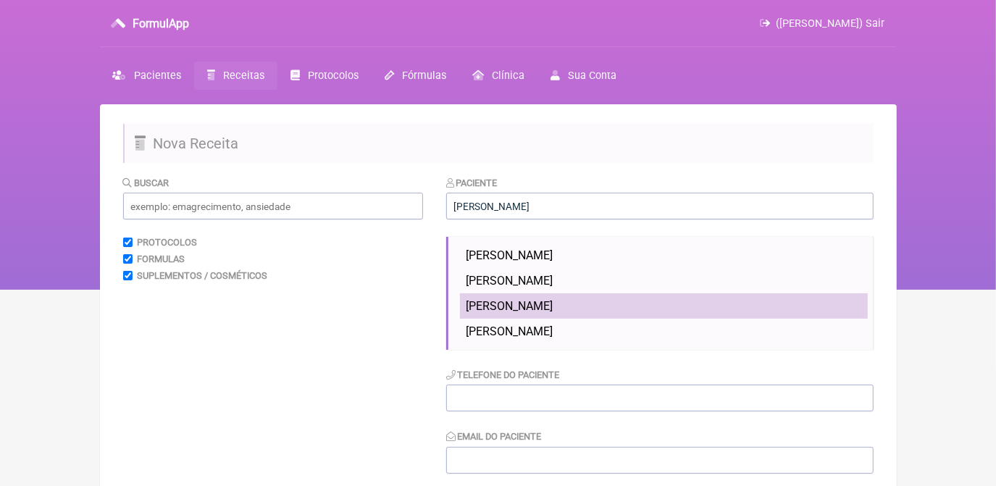
click at [552, 306] on span "RENATA GODOFREDO DE MELLO AUGUSTO PINTO" at bounding box center [509, 306] width 87 height 14
type input "RENATA GODOFREDO DE MELLO AUGUSTO PINTO"
type input "970331530"
type input "veronicaadias22@gmail.com"
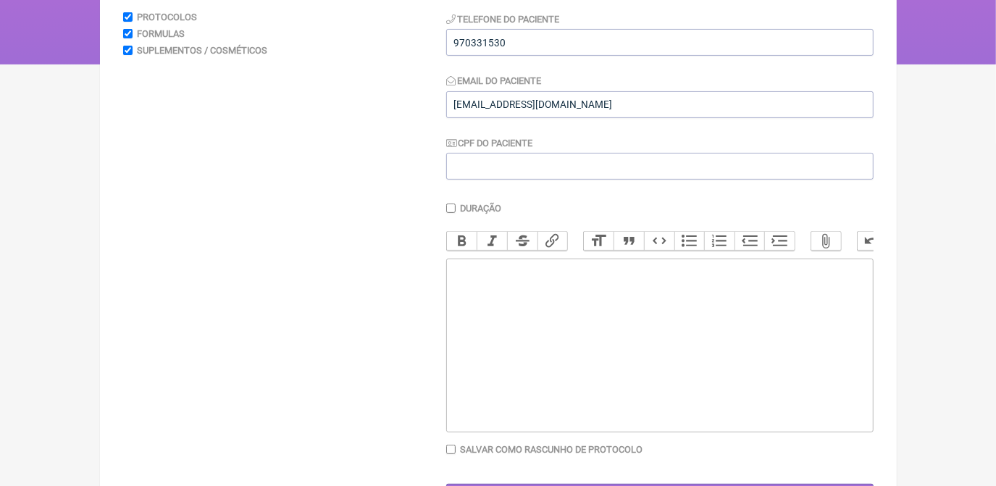
scroll to position [226, 0]
click at [744, 296] on trix-editor at bounding box center [659, 345] width 427 height 174
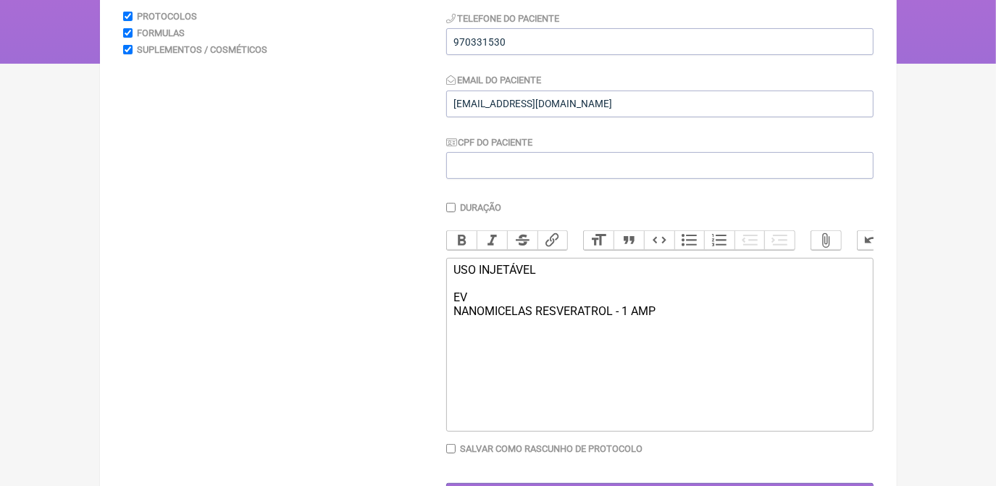
drag, startPoint x: 453, startPoint y: 271, endPoint x: 481, endPoint y: 303, distance: 42.6
click at [481, 303] on trix-editor "USO INJETÁVEL EV NANOMICELAS RESVERATROL - 1 AMP" at bounding box center [659, 345] width 427 height 174
click at [462, 244] on button "Bold" at bounding box center [462, 240] width 30 height 19
click at [471, 345] on div "USO INJETÁVEL EV NANOMICELAS RESVERATROL - 1 AMP" at bounding box center [658, 304] width 411 height 83
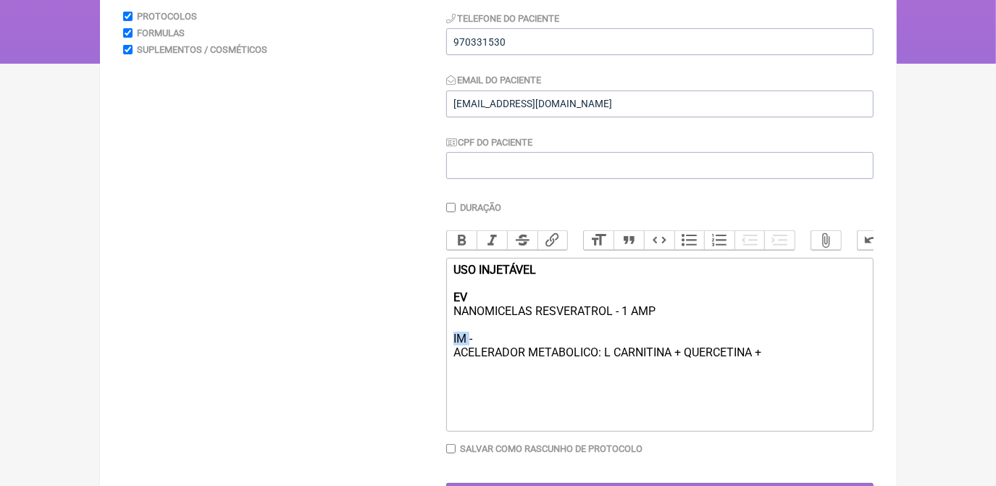
drag, startPoint x: 453, startPoint y: 352, endPoint x: 468, endPoint y: 352, distance: 15.9
click at [468, 352] on trix-editor "USO INJETÁVEL EV NANOMICELAS RESVERATROL - 1 AMP IM - ACELERADOR METABOLICO: L …" at bounding box center [659, 345] width 427 height 174
drag, startPoint x: 453, startPoint y: 371, endPoint x: 772, endPoint y: 381, distance: 318.7
click at [772, 381] on trix-editor "USO INJETÁVEL EV NANOMICELAS RESVERATROL - 1 AMP EV- ACELERADOR METABOLICO: L C…" at bounding box center [659, 345] width 427 height 174
drag, startPoint x: 453, startPoint y: 349, endPoint x: 471, endPoint y: 350, distance: 17.4
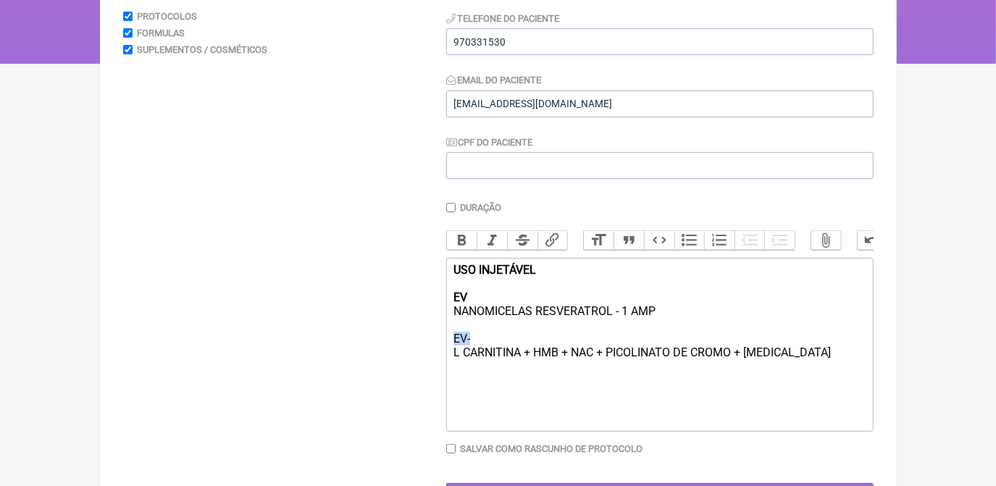
click at [471, 350] on trix-editor "USO INJETÁVEL EV NANOMICELAS RESVERATROL - 1 AMP EV- L CARNITINA + HMB + NAC + …" at bounding box center [659, 345] width 427 height 174
click at [460, 243] on button "Bold" at bounding box center [462, 240] width 30 height 19
click at [581, 412] on trix-editor "USO INJETÁVEL EV NANOMICELAS RESVERATROL - 1 AMP EV- L CARNITINA + HMB + NAC + …" at bounding box center [659, 345] width 427 height 174
click at [815, 359] on div "USO INJETÁVEL EV NANOMICELAS RESVERATROL - 1 AMP EV- L CARNITINA + HMB + NAC + …" at bounding box center [658, 311] width 411 height 96
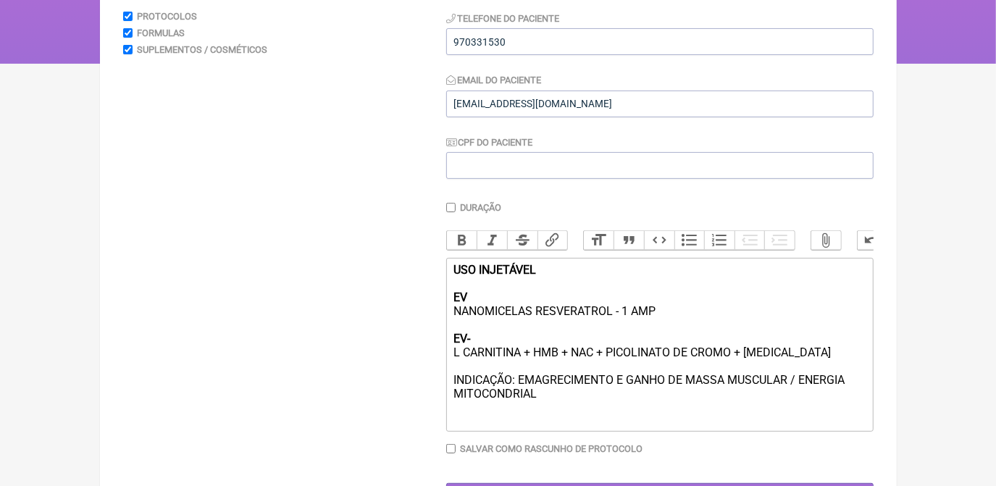
scroll to position [284, 0]
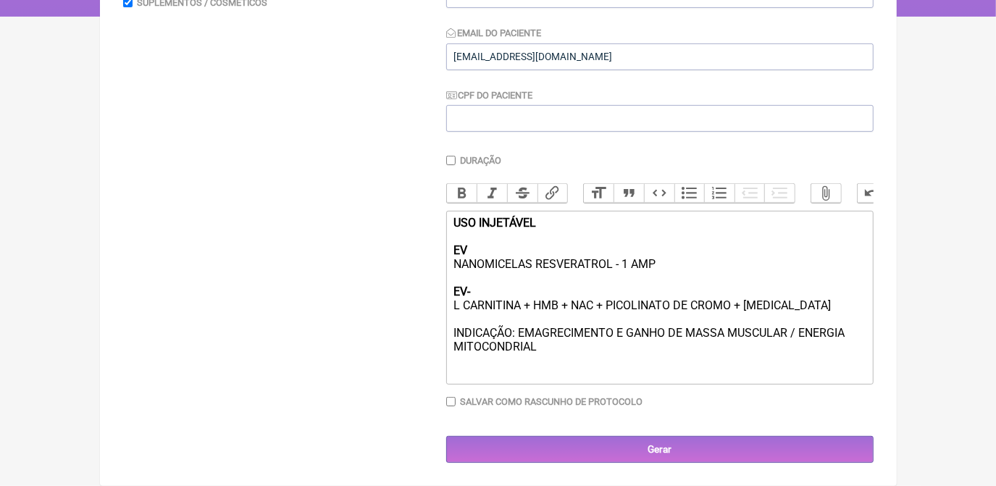
click at [681, 290] on div "USO INJETÁVEL EV NANOMICELAS RESVERATROL - 1 AMP EV- L CARNITINA + HMB + NAC + …" at bounding box center [658, 285] width 411 height 138
click at [575, 216] on div "USO INJETÁVEL EV NANOMICELAS RESVERATROL - 1 AMP EV- L CARNITINA + HMB + NAC + …" at bounding box center [658, 285] width 411 height 138
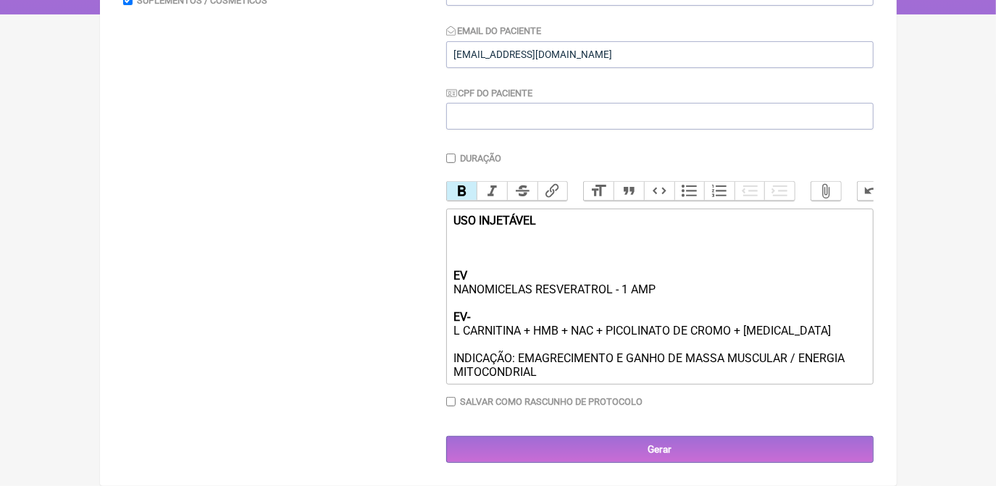
click at [500, 282] on div "USO INJETÁVEL EV NANOMICELAS RESVERATROL - 1 AMP EV- L CARNITINA + HMB + NAC + …" at bounding box center [658, 296] width 411 height 165
click at [503, 330] on div "USO INJETÁVEL EV - A CADA 15 DIAS NANOMICELAS RESVERATROL - 1 AMP EV- L CARNITI…" at bounding box center [658, 296] width 411 height 165
click at [502, 319] on div "USO INJETÁVEL EV - A CADA 15 DIAS NANOMICELAS RESVERATROL - 1 AMP EV- L CARNITI…" at bounding box center [658, 296] width 411 height 165
type trix-editor "<div><strong>USO INJETÁVEL<br><br><br><br>EV - A CADA 15 DIAS </strong><br>NANO…"
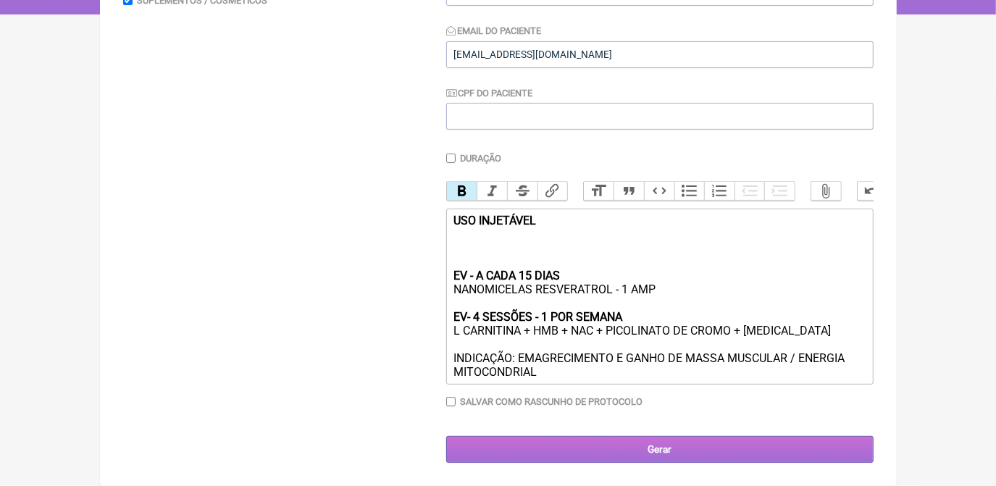
click at [702, 458] on input "Gerar" at bounding box center [659, 449] width 427 height 27
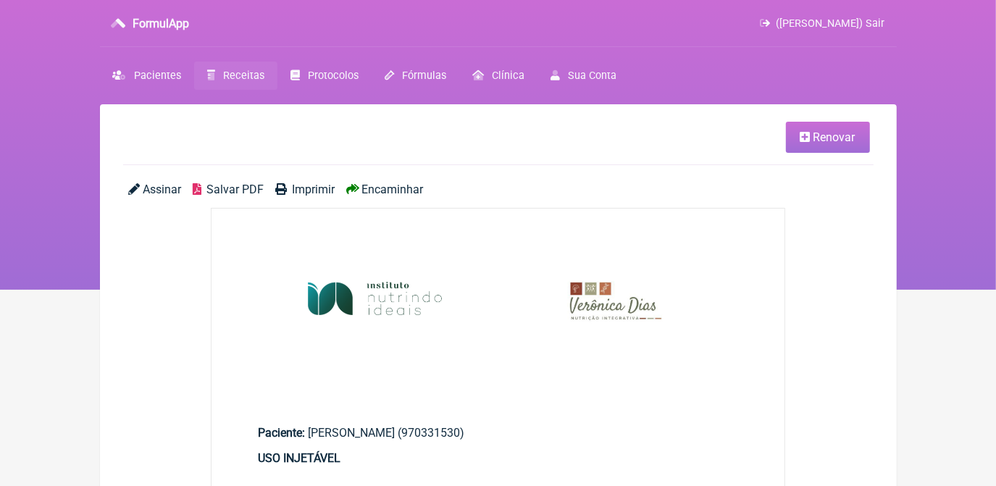
click at [221, 186] on span "Salvar PDF" at bounding box center [234, 189] width 57 height 14
click at [818, 144] on link "Renovar" at bounding box center [828, 137] width 84 height 31
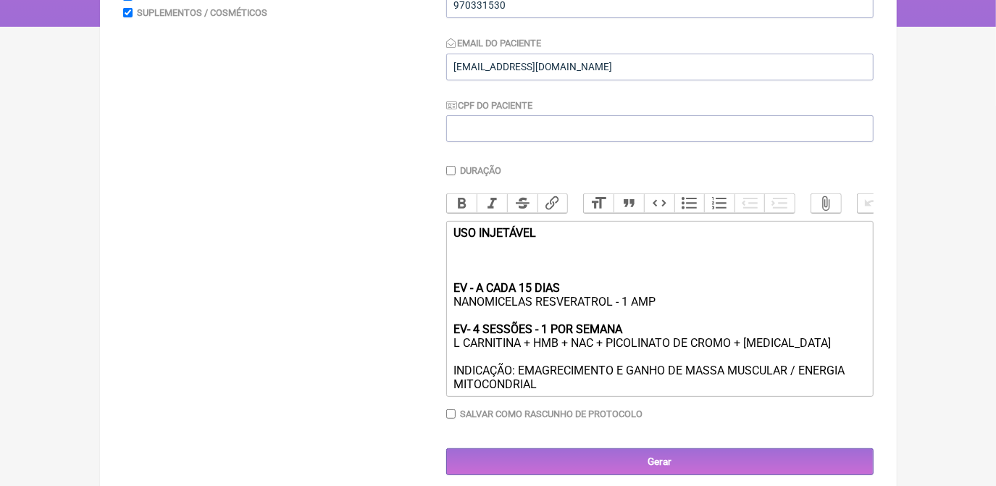
scroll to position [290, 0]
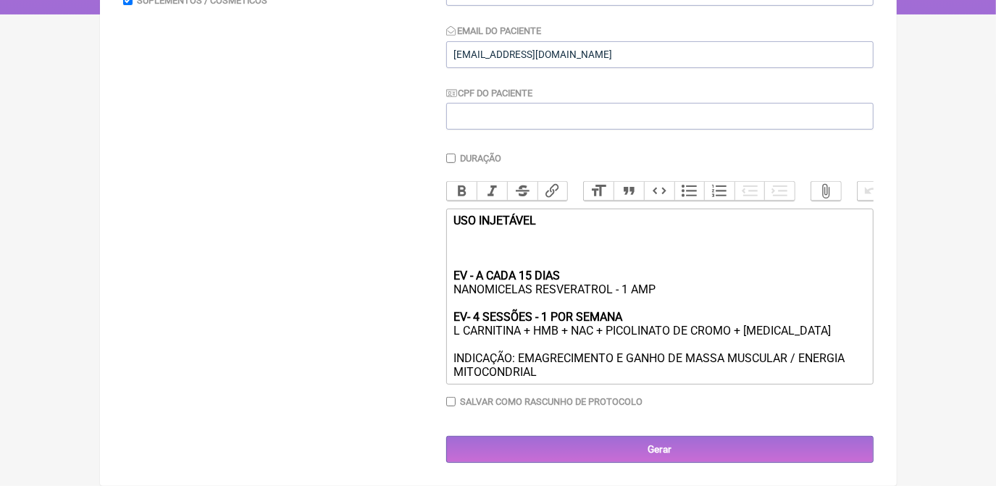
click at [452, 251] on trix-editor "USO INJETÁVEL EV - A CADA 15 DIAS NANOMICELAS RESVERATROL - 1 AMP EV- 4 SESSÕES…" at bounding box center [659, 297] width 427 height 176
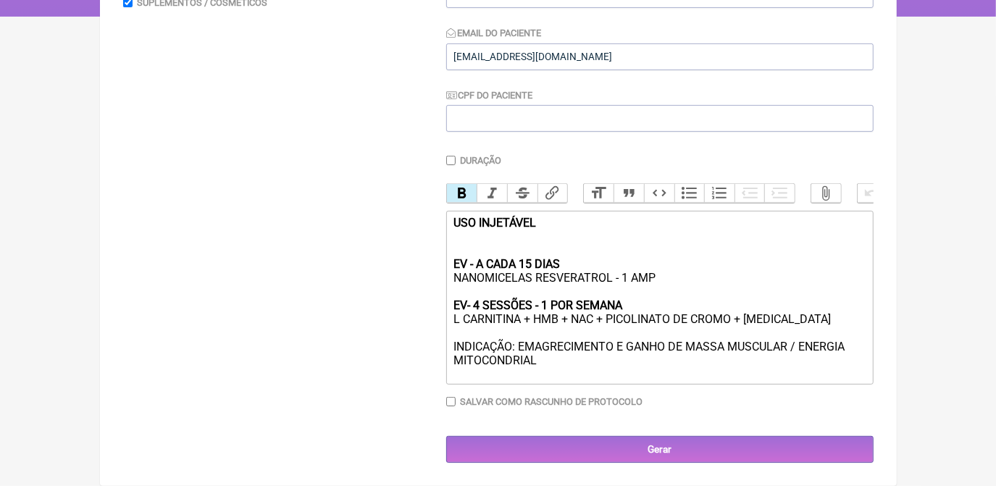
scroll to position [284, 0]
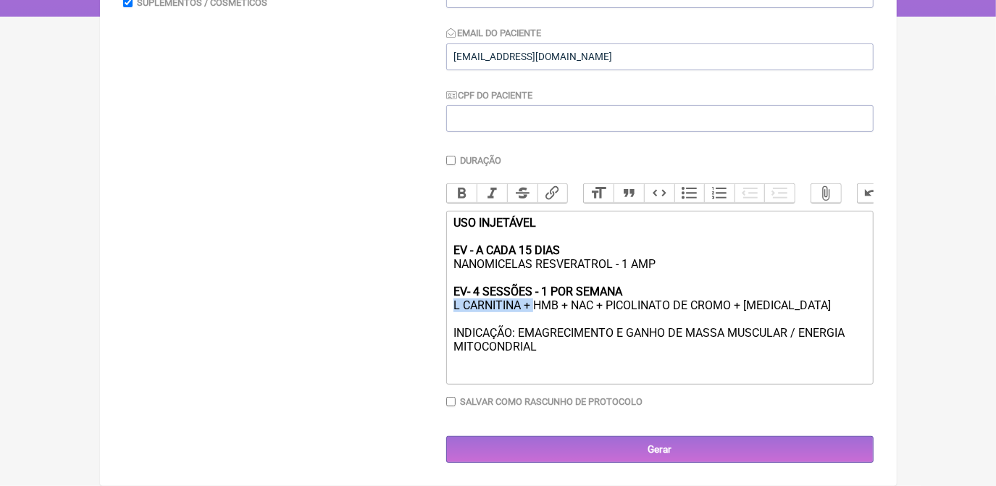
drag, startPoint x: 455, startPoint y: 311, endPoint x: 535, endPoint y: 310, distance: 80.4
click at [535, 310] on div "USO INJETÁVEL EV - A CADA 15 DIAS NANOMICELAS RESVERATROL - 1 AMP EV- 4 SESSÕES…" at bounding box center [658, 285] width 411 height 138
click at [717, 308] on div "USO INJETÁVEL EV - A CADA 15 DIAS NANOMICELAS RESVERATROL - 1 AMP EV- 4 SESSÕES…" at bounding box center [658, 285] width 411 height 138
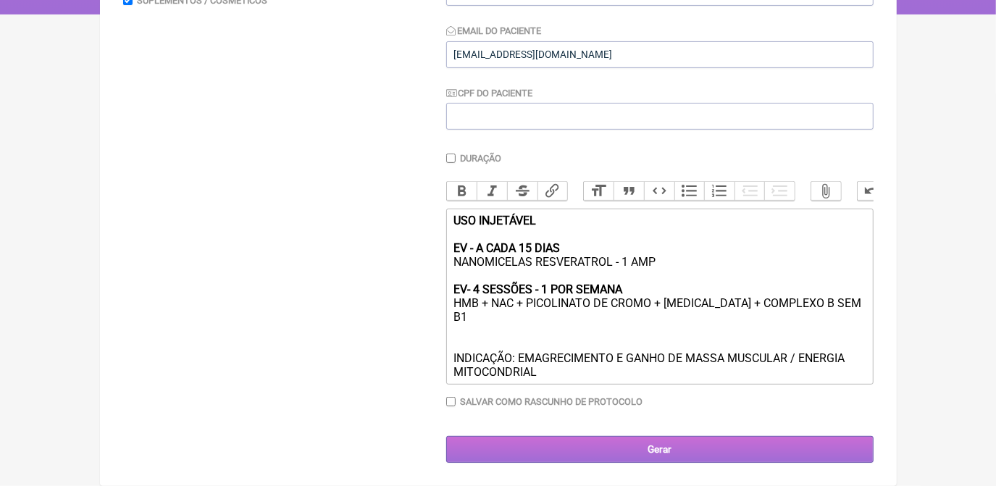
scroll to position [290, 0]
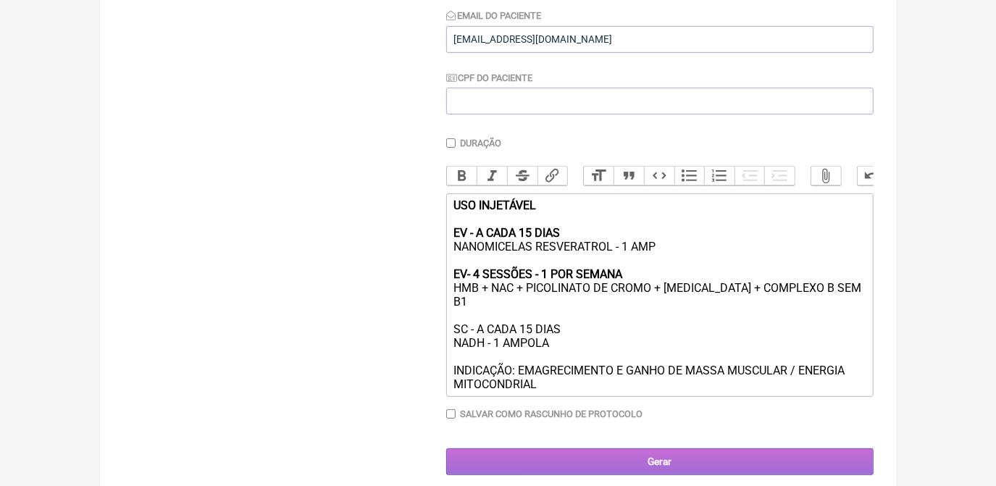
type trix-editor "<div><strong>USO INJETÁVEL<br><br>EV - A CADA 15 DIAS </strong><br>NANOMICELAS …"
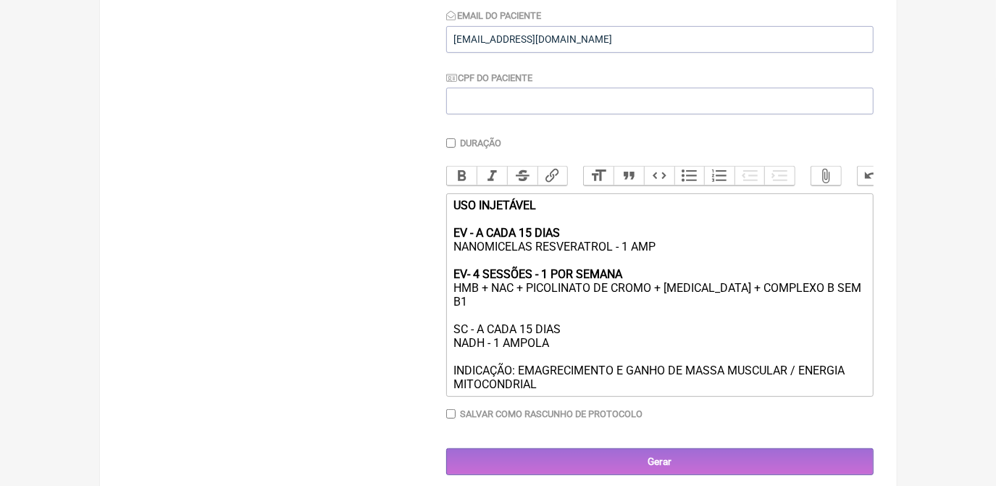
drag, startPoint x: 455, startPoint y: 331, endPoint x: 593, endPoint y: 325, distance: 138.4
click at [593, 325] on trix-editor "USO INJETÁVEL EV - A CADA 15 DIAS NANOMICELAS RESVERATROL - 1 AMP EV- 4 SESSÕES…" at bounding box center [659, 294] width 427 height 203
click at [463, 182] on button "Bold" at bounding box center [462, 176] width 30 height 19
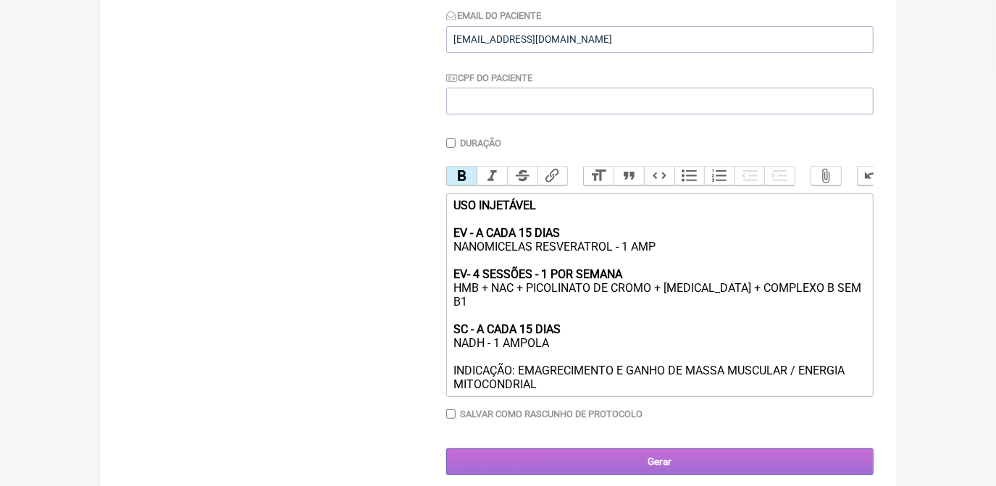
click at [676, 453] on input "Gerar" at bounding box center [659, 461] width 427 height 27
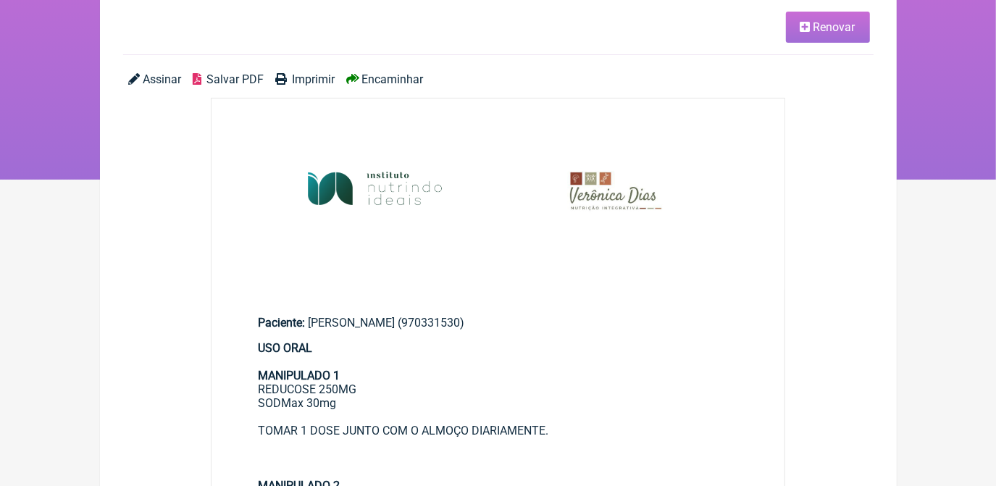
scroll to position [131, 0]
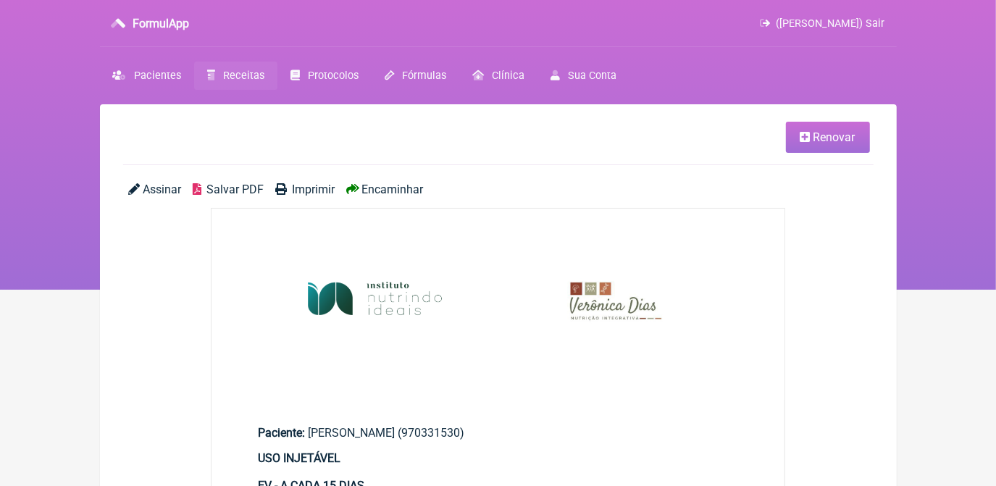
click at [248, 183] on span "Salvar PDF" at bounding box center [234, 189] width 57 height 14
click at [328, 82] on link "Protocolos" at bounding box center [324, 76] width 94 height 28
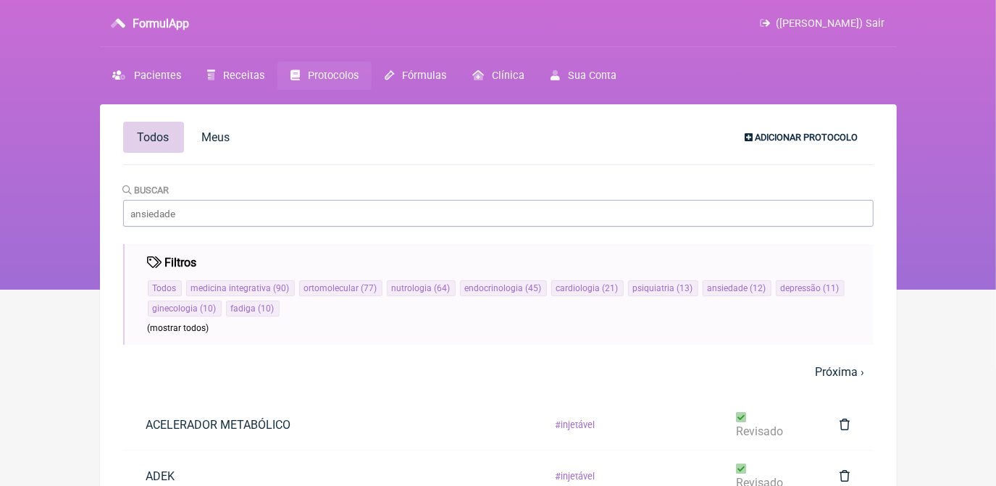
click at [794, 138] on span "Adicionar Protocolo" at bounding box center [806, 137] width 103 height 11
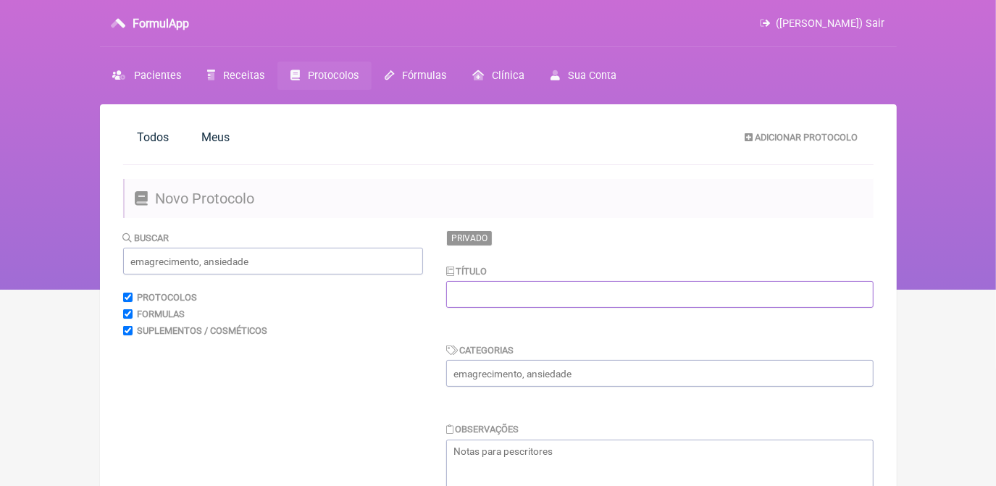
click at [614, 293] on input "text" at bounding box center [659, 294] width 427 height 27
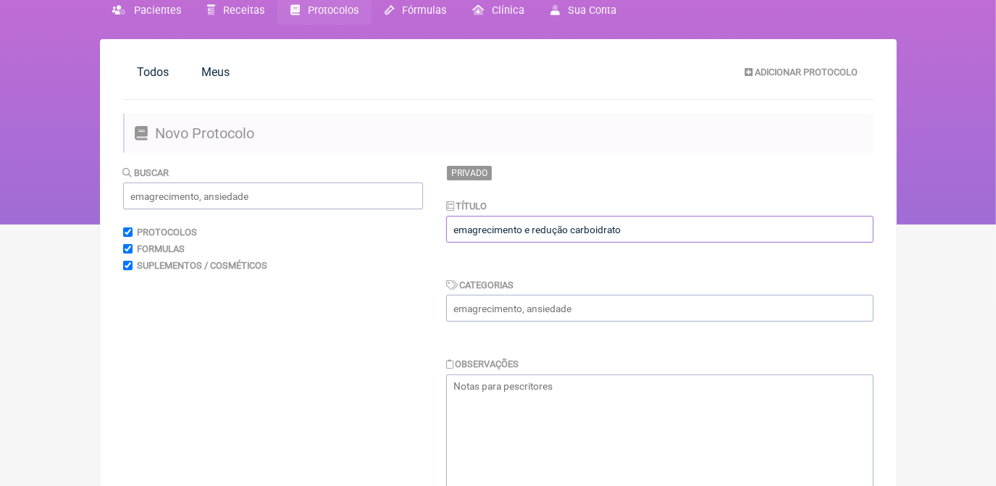
type input "emagrecimento e redução carboidrato"
click at [561, 308] on input "text" at bounding box center [659, 308] width 427 height 27
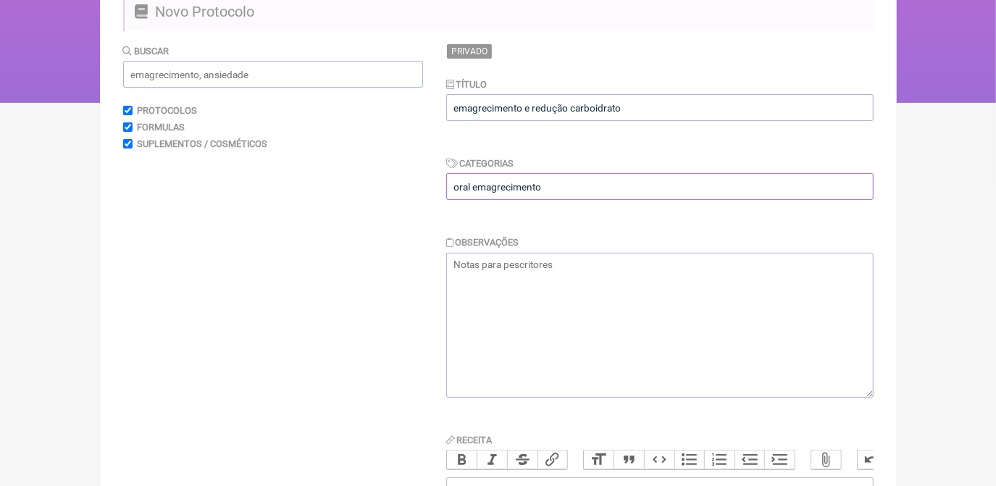
scroll to position [197, 0]
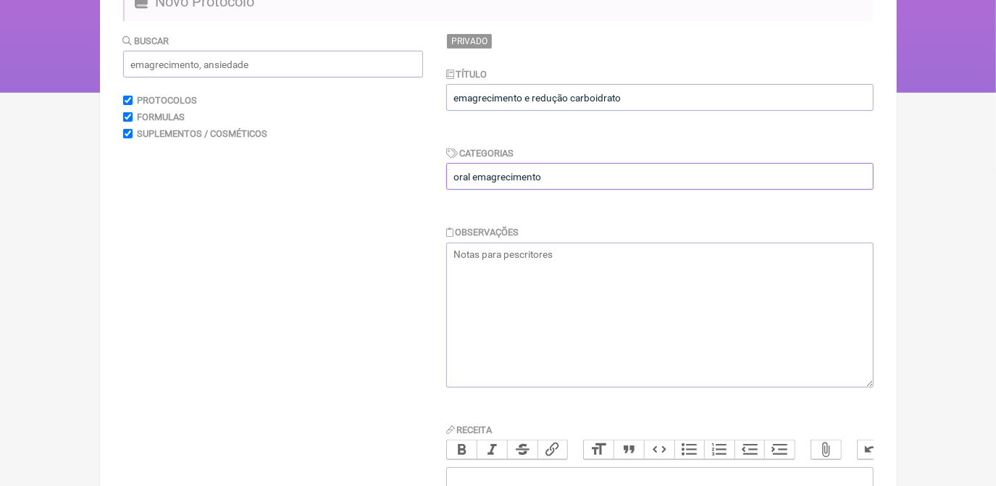
type input "oral emagrecimento"
click at [558, 300] on textarea at bounding box center [659, 315] width 427 height 145
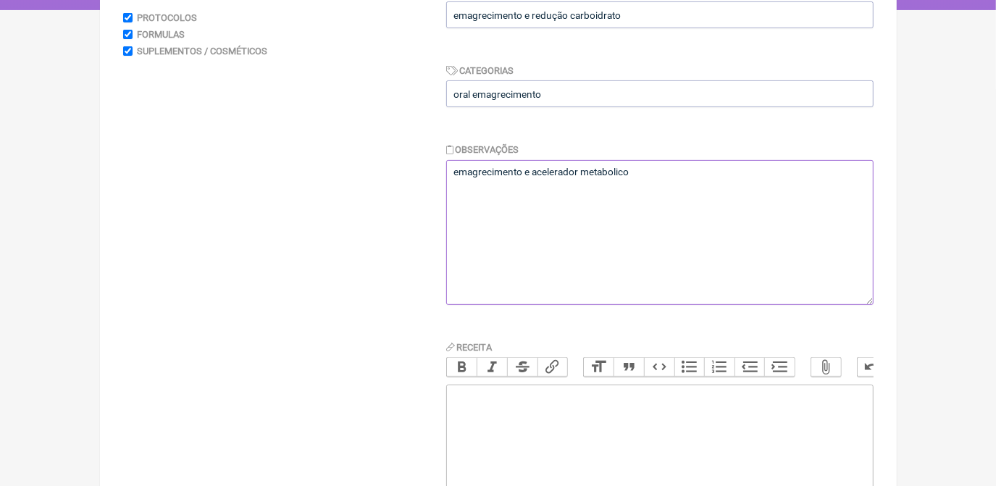
scroll to position [329, 0]
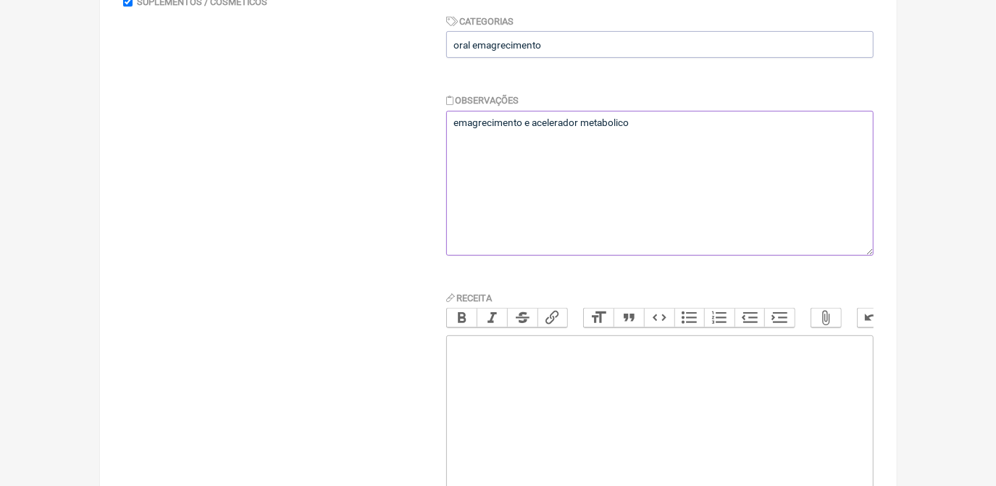
type textarea "emagrecimento e acelerador metabolico"
click at [562, 358] on trix-editor at bounding box center [659, 422] width 427 height 174
type trix-editor "<div>u</div>"
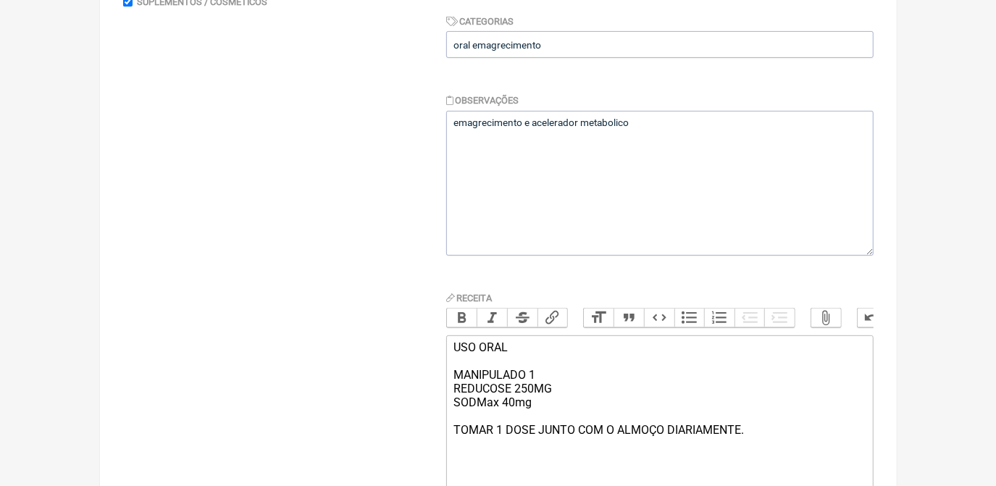
type trix-editor "<div>USO ORAL<br><br>MANIPULADO 1<br>REDUCOSE 250MG<br>SODMax 40mg<br><br>TOMAR…"
drag, startPoint x: 454, startPoint y: 359, endPoint x: 534, endPoint y: 382, distance: 82.7
click at [534, 382] on div "USO ORAL MANIPULADO 1 REDUCOSE 250MG SODMax 40mg TOMAR 1 DOSE JUNTO COM O ALMOÇ…" at bounding box center [658, 388] width 411 height 96
click at [463, 319] on button "Bold" at bounding box center [462, 317] width 30 height 19
click at [830, 427] on div "USO ORAL MANIPULADO 1 REDUCOSE 250MG SODMax 40mg TOMAR 1 DOSE JUNTO COM O ALMOÇ…" at bounding box center [658, 388] width 411 height 96
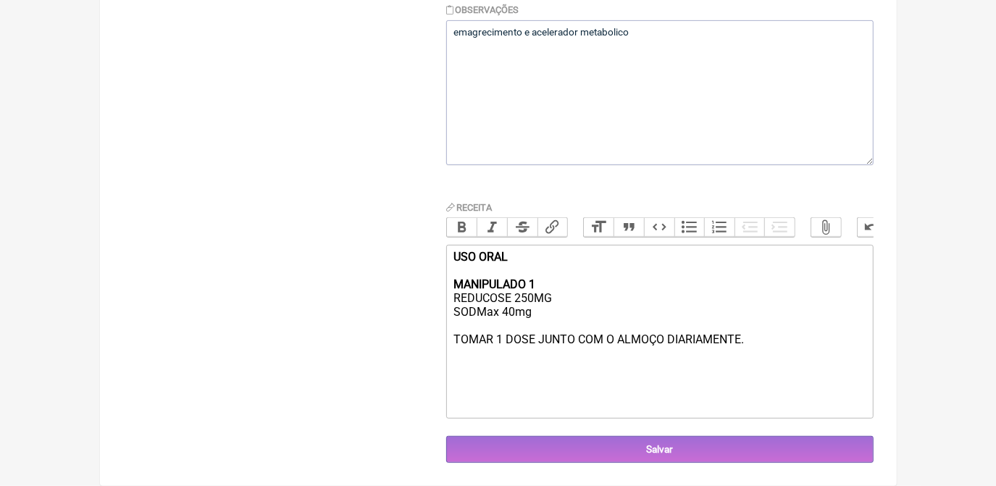
scroll to position [429, 0]
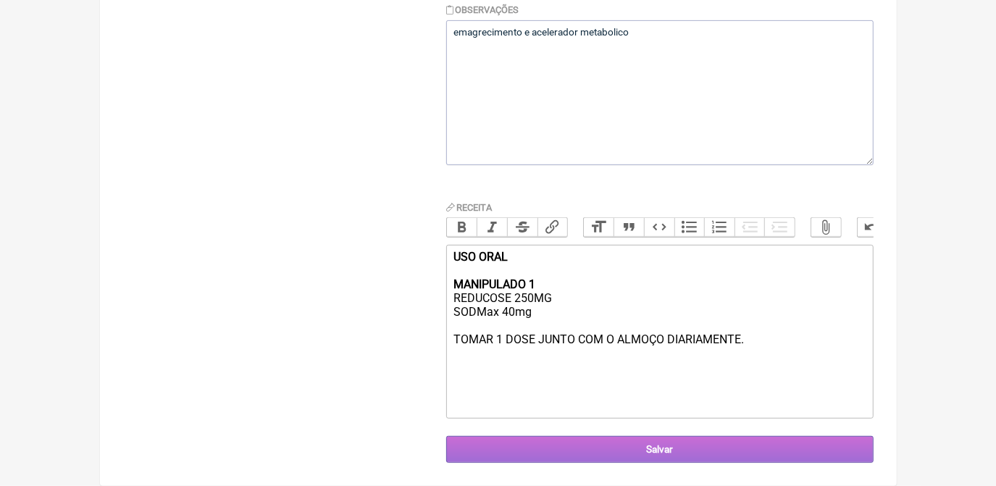
click at [813, 456] on input "Salvar" at bounding box center [659, 449] width 427 height 27
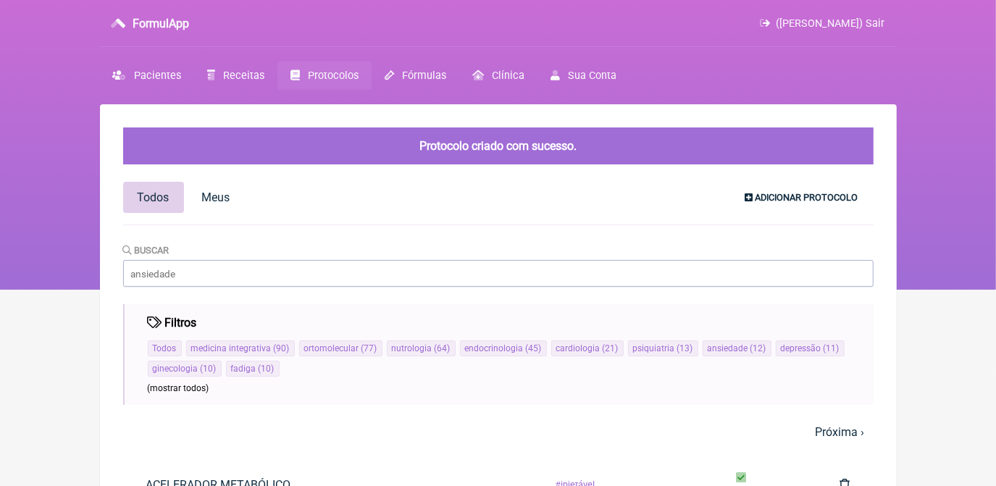
click at [801, 200] on span "Adicionar Protocolo" at bounding box center [806, 197] width 103 height 11
